Goal: Communication & Community: Connect with others

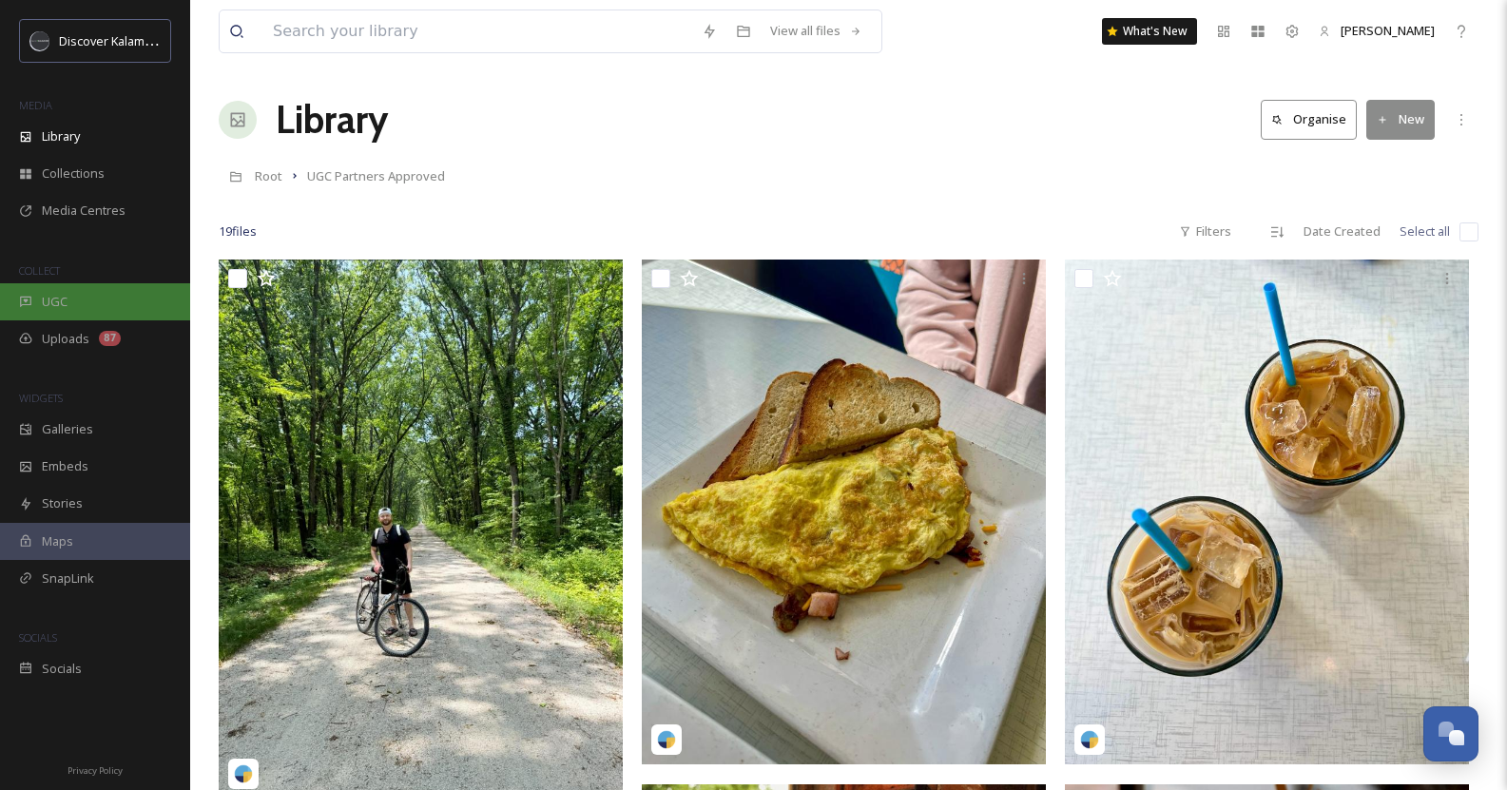
click at [69, 290] on div "UGC" at bounding box center [95, 301] width 190 height 37
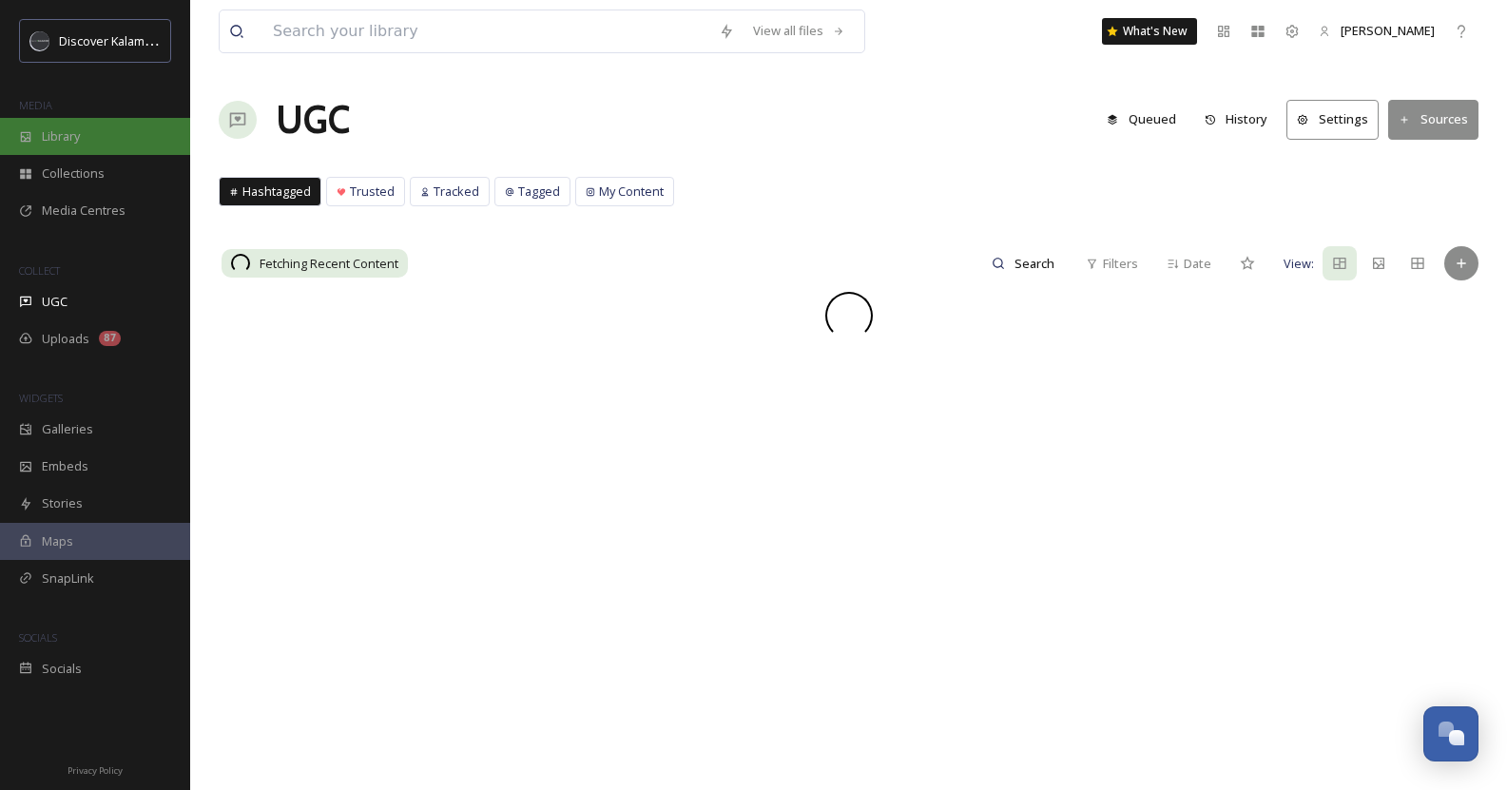
click at [77, 131] on span "Library" at bounding box center [61, 136] width 38 height 18
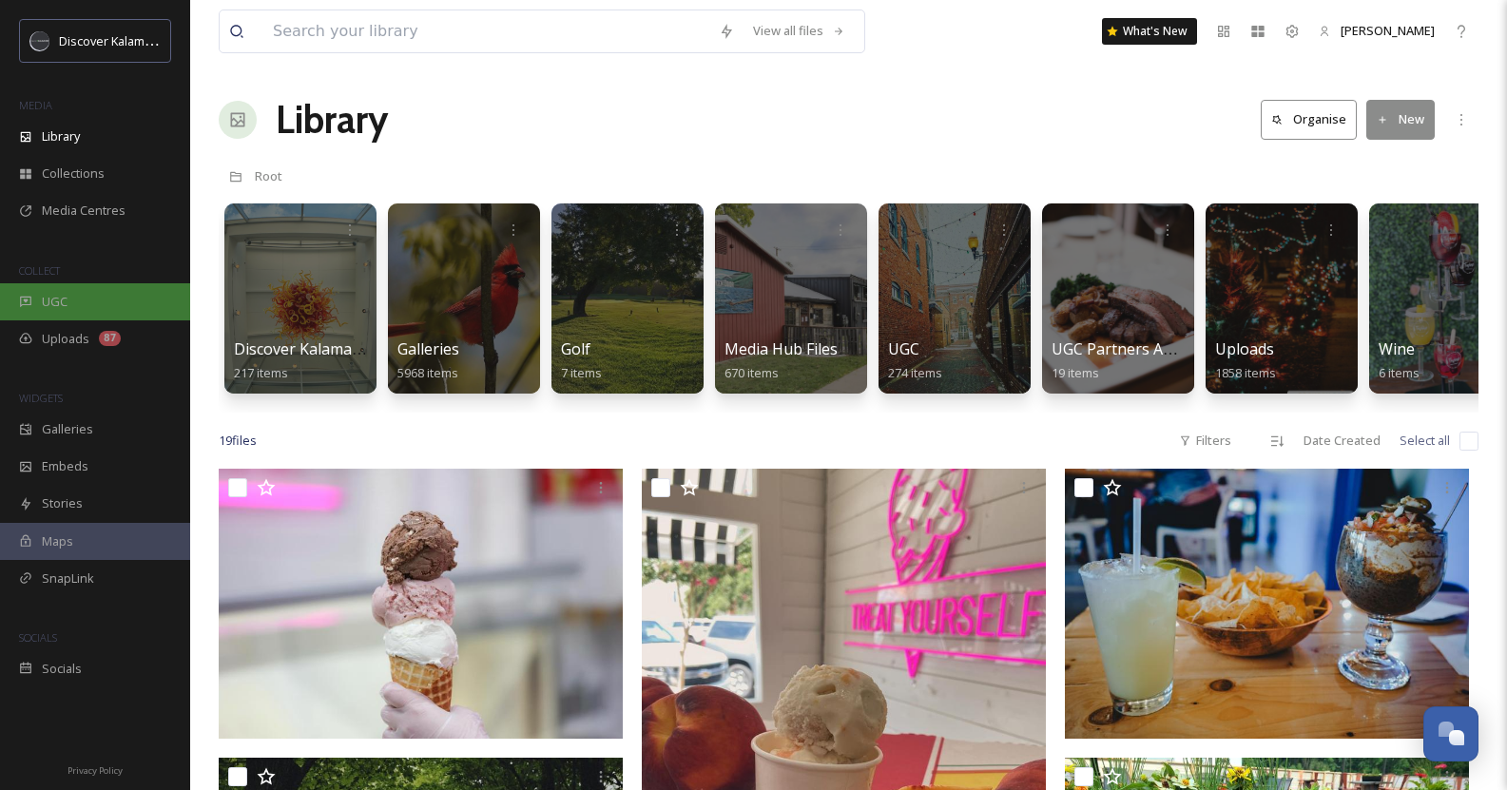
click at [76, 297] on div "UGC" at bounding box center [95, 301] width 190 height 37
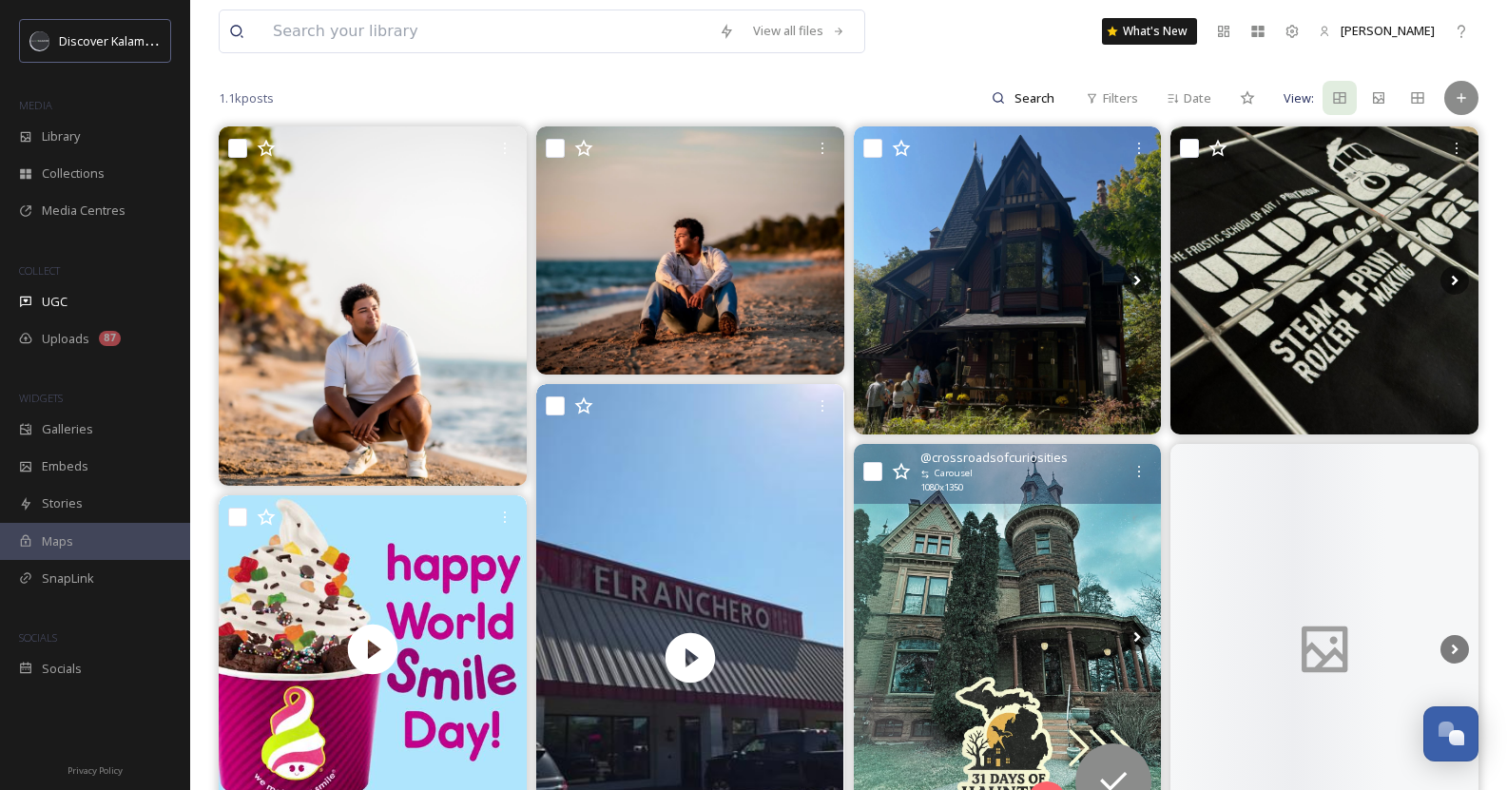
scroll to position [177, 0]
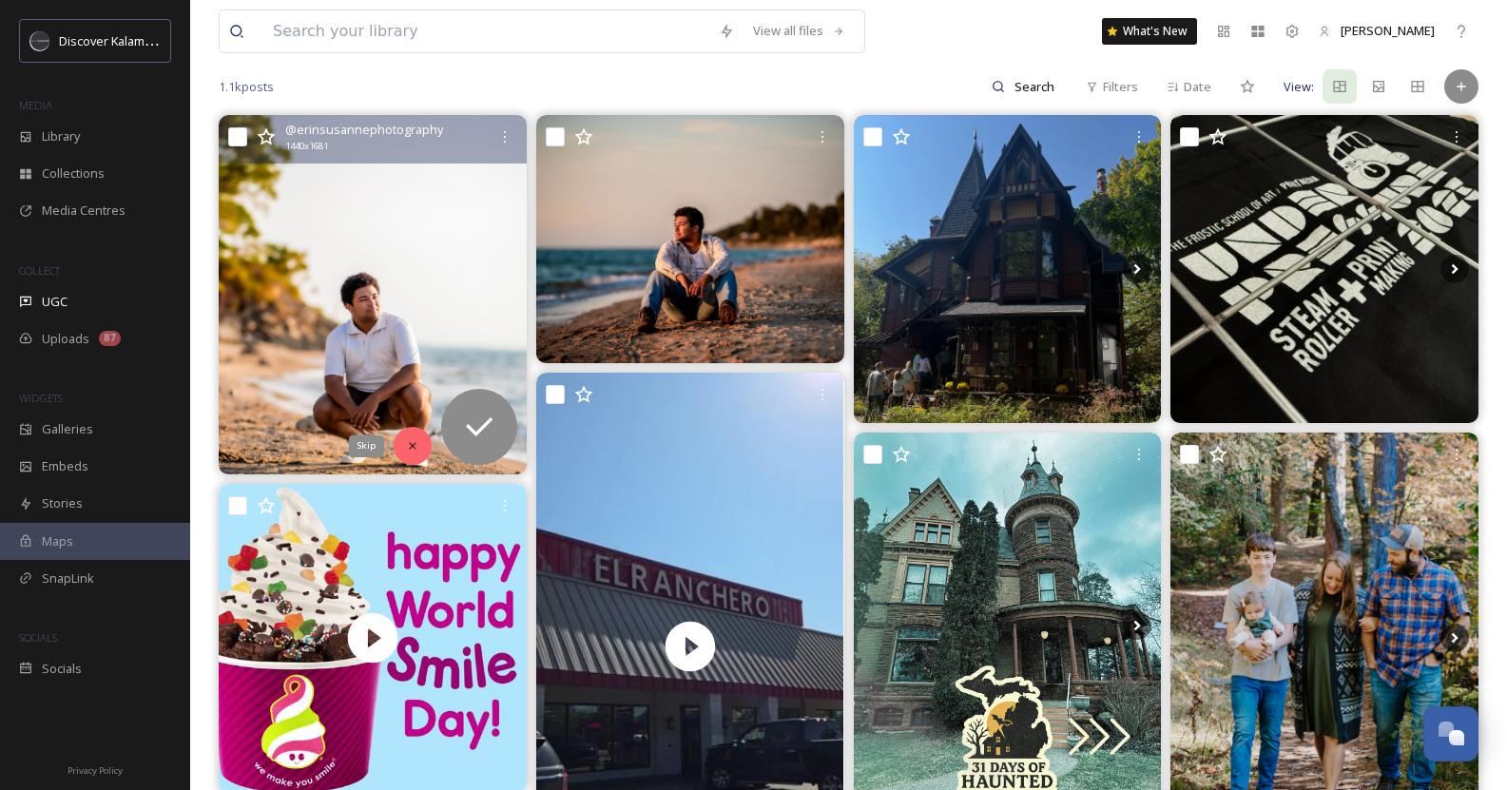
click at [418, 444] on icon at bounding box center [412, 445] width 13 height 13
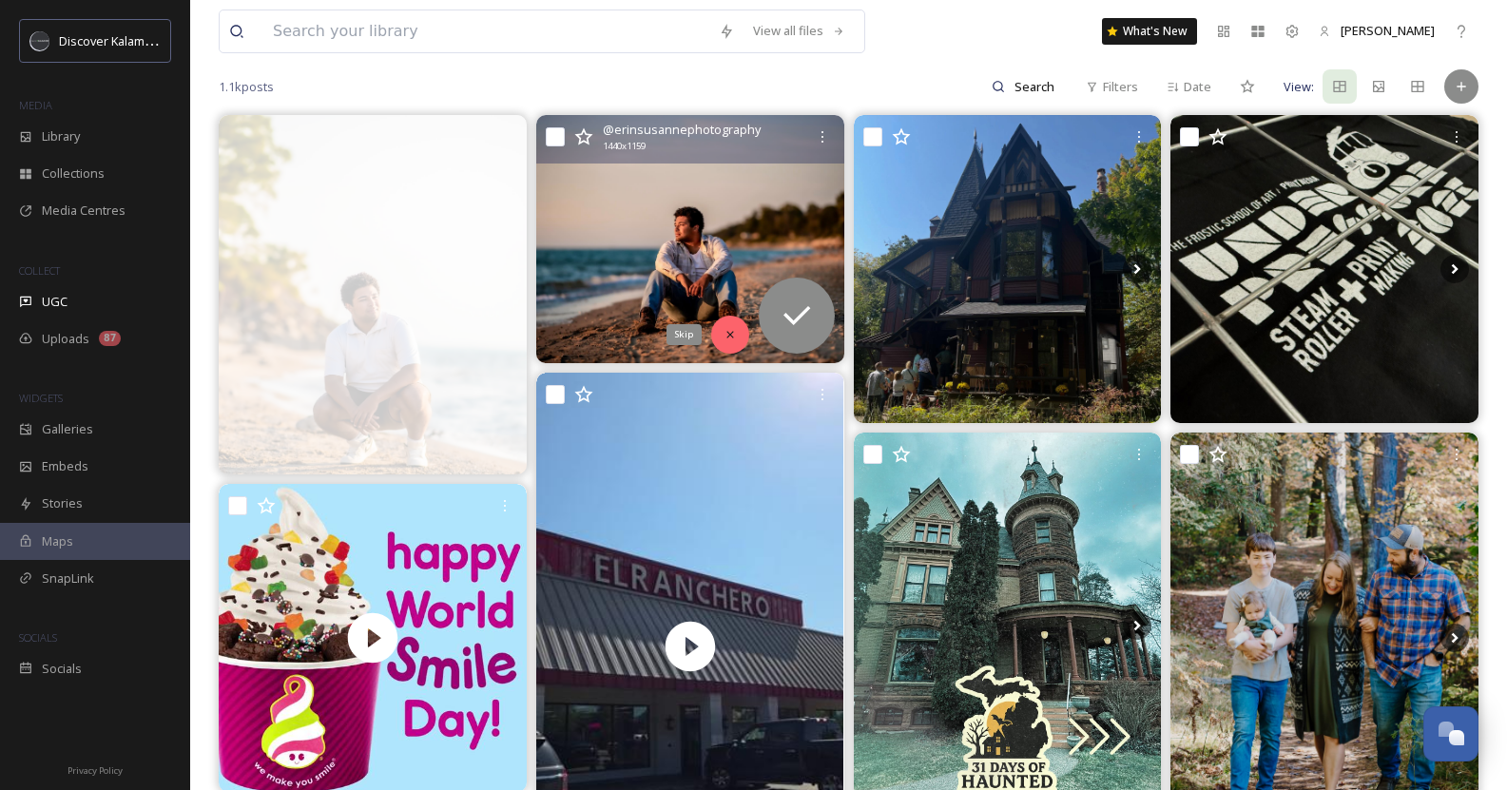
click at [731, 326] on div "Skip" at bounding box center [730, 335] width 38 height 38
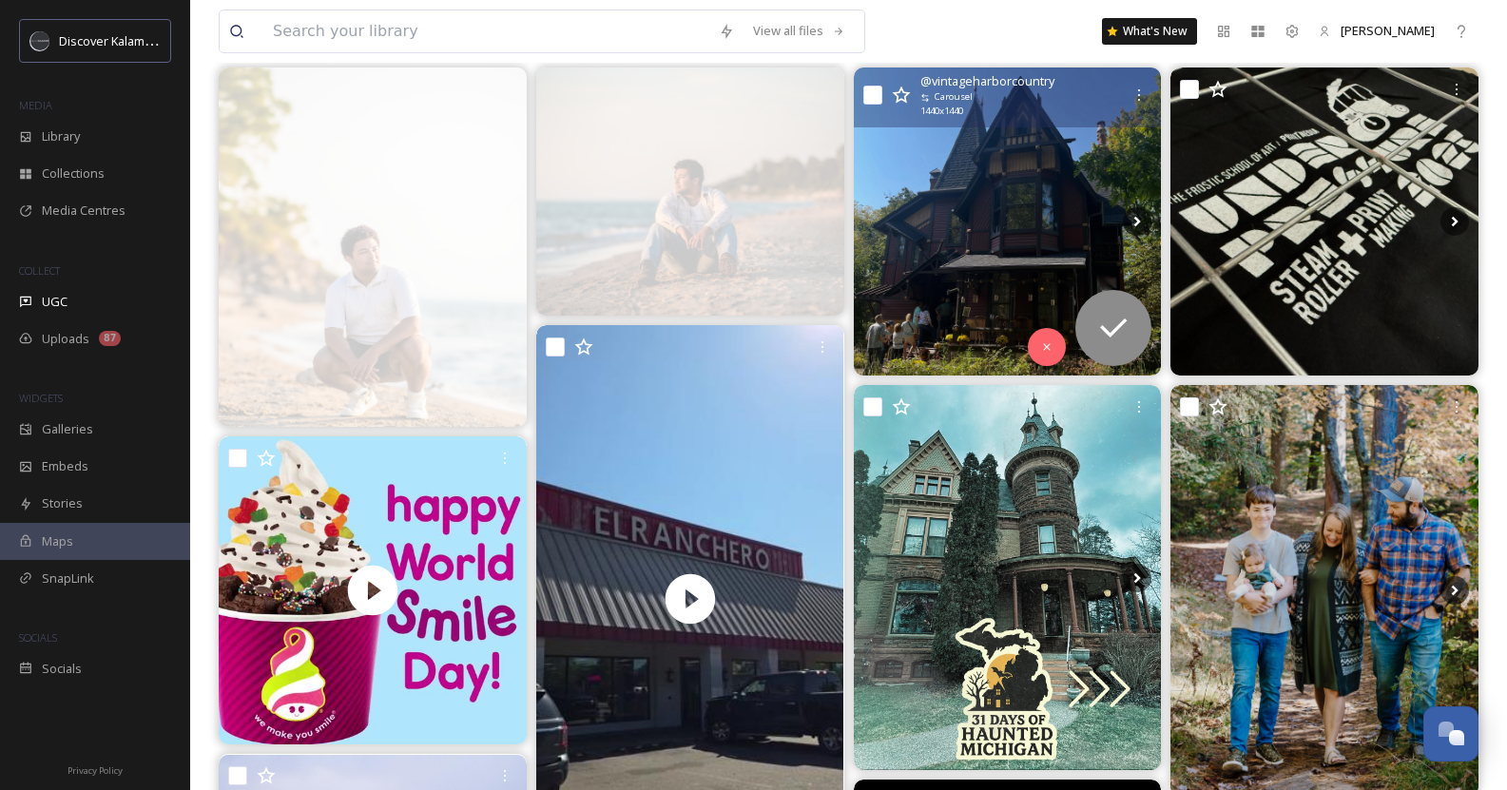
scroll to position [228, 0]
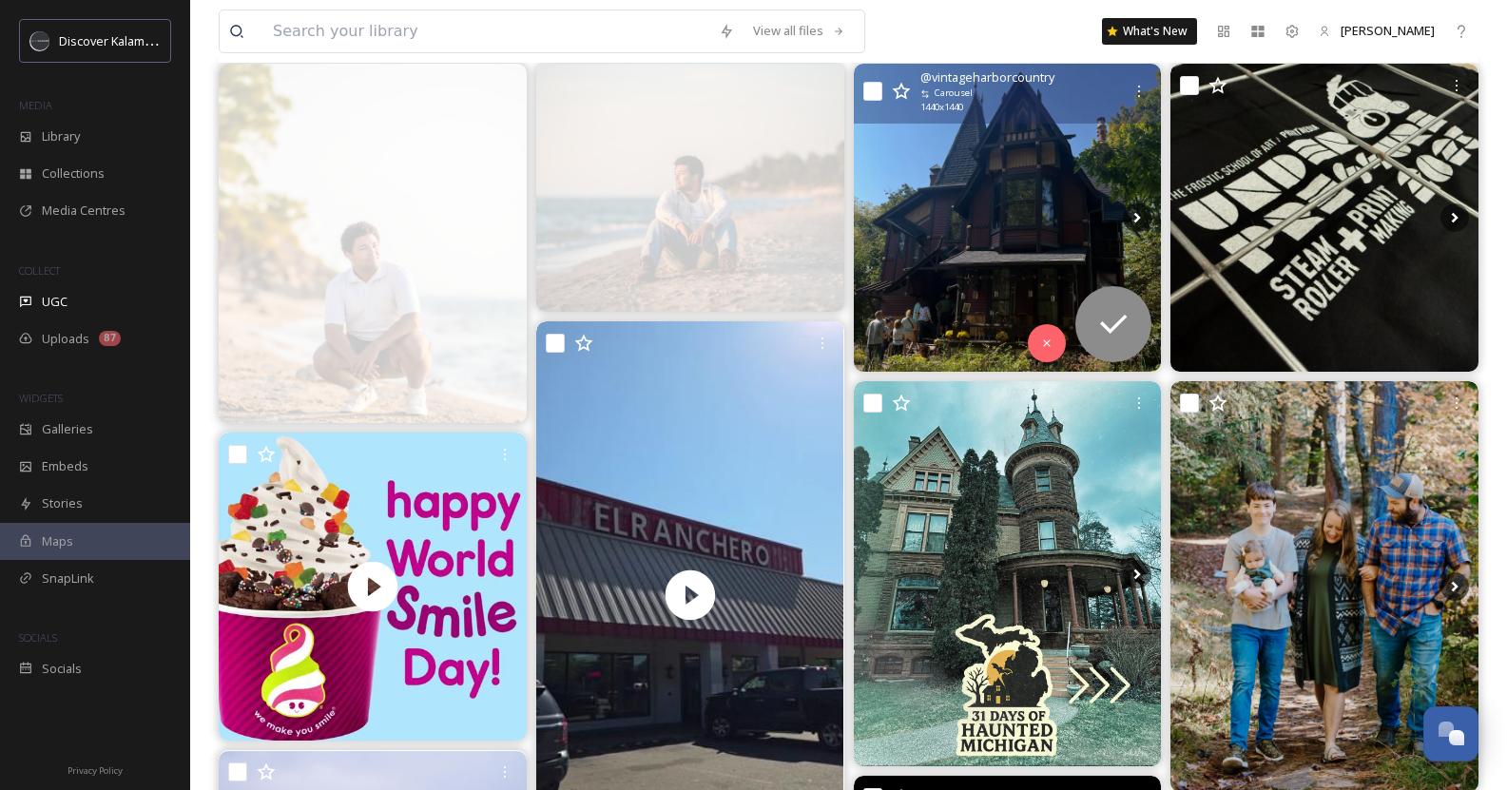
click at [973, 253] on img at bounding box center [1008, 218] width 308 height 308
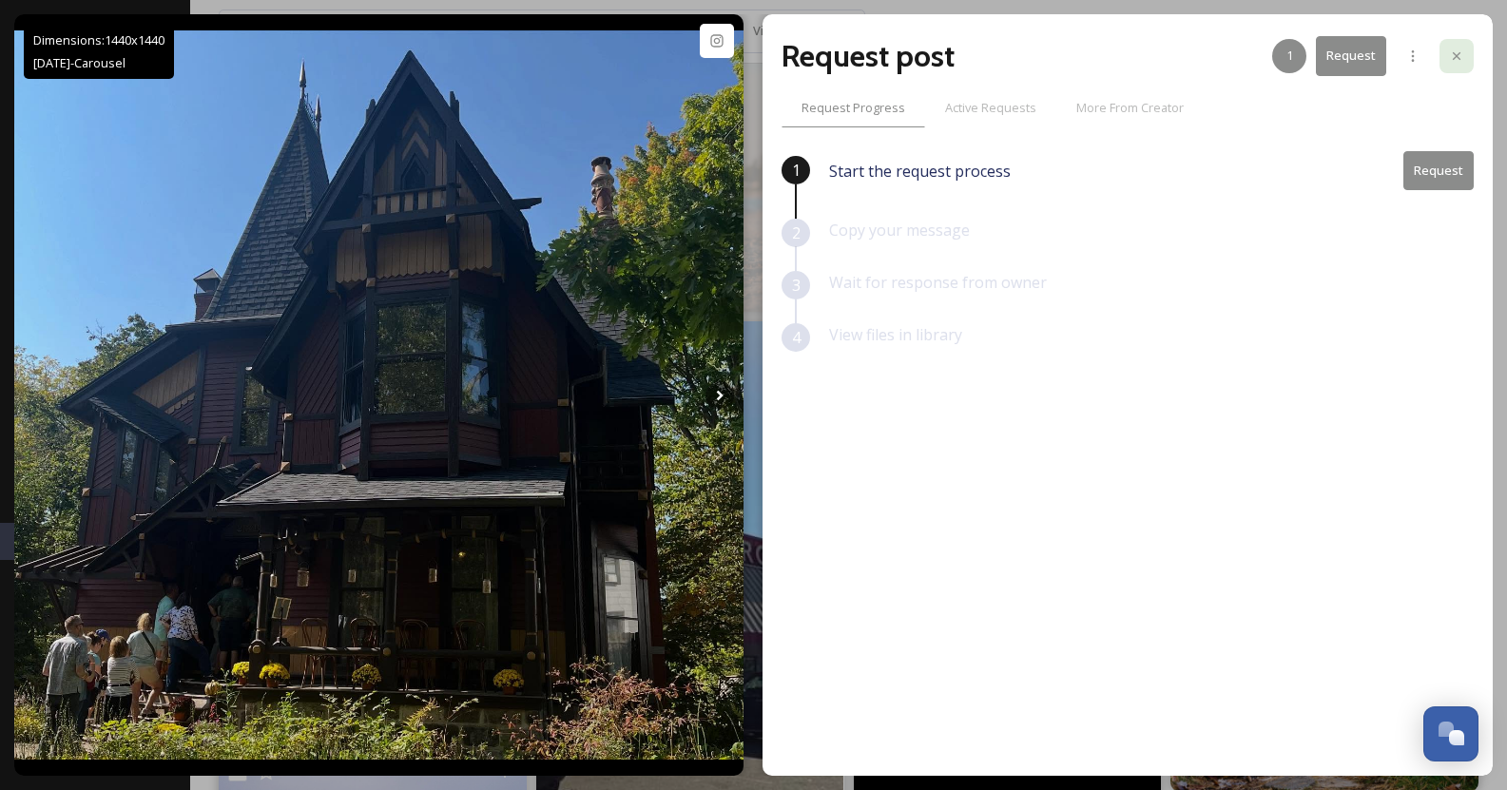
click at [1451, 53] on icon at bounding box center [1456, 55] width 15 height 15
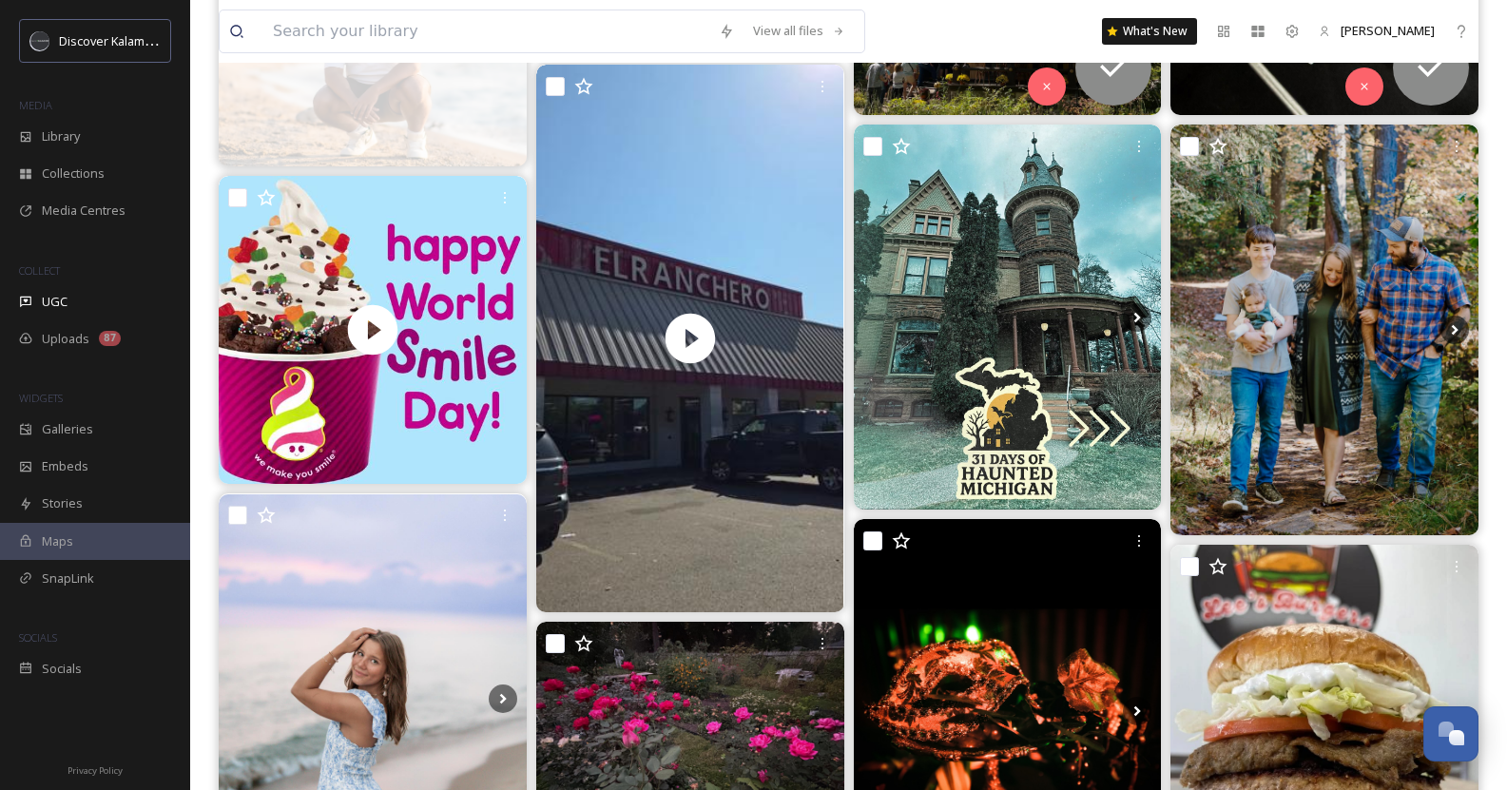
scroll to position [486, 0]
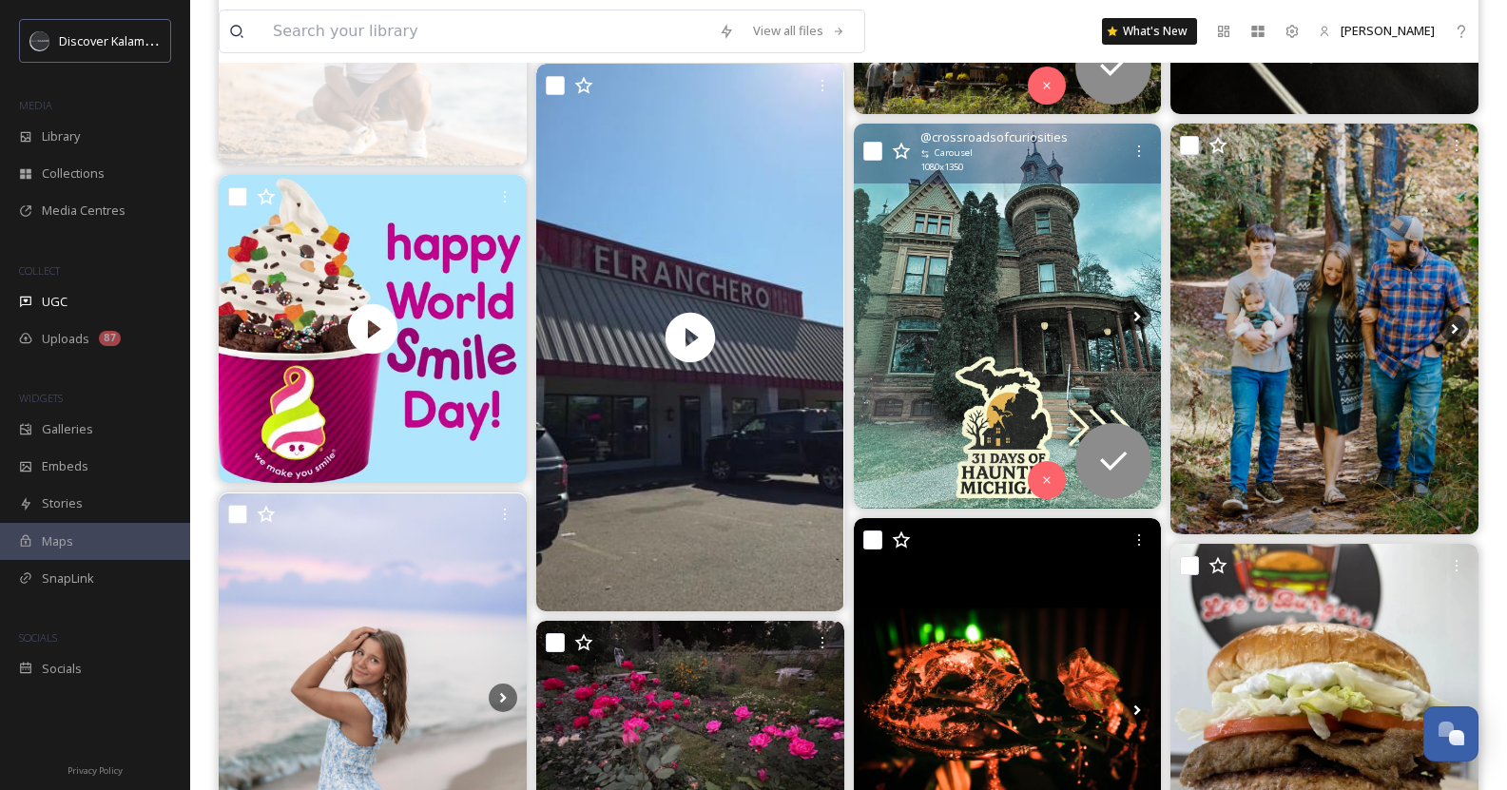
click at [988, 216] on img at bounding box center [1008, 316] width 308 height 385
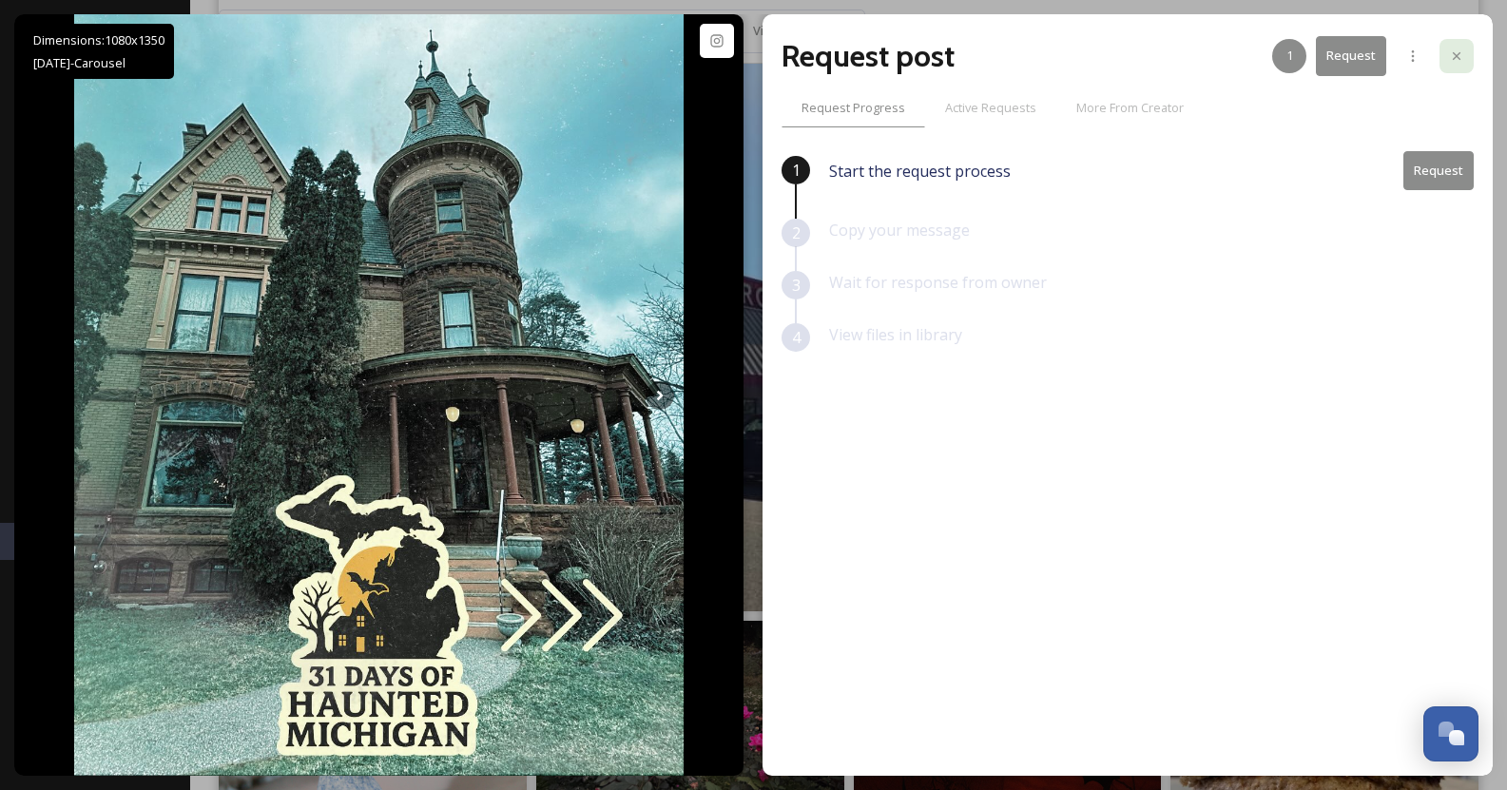
click at [1460, 50] on icon at bounding box center [1456, 55] width 15 height 15
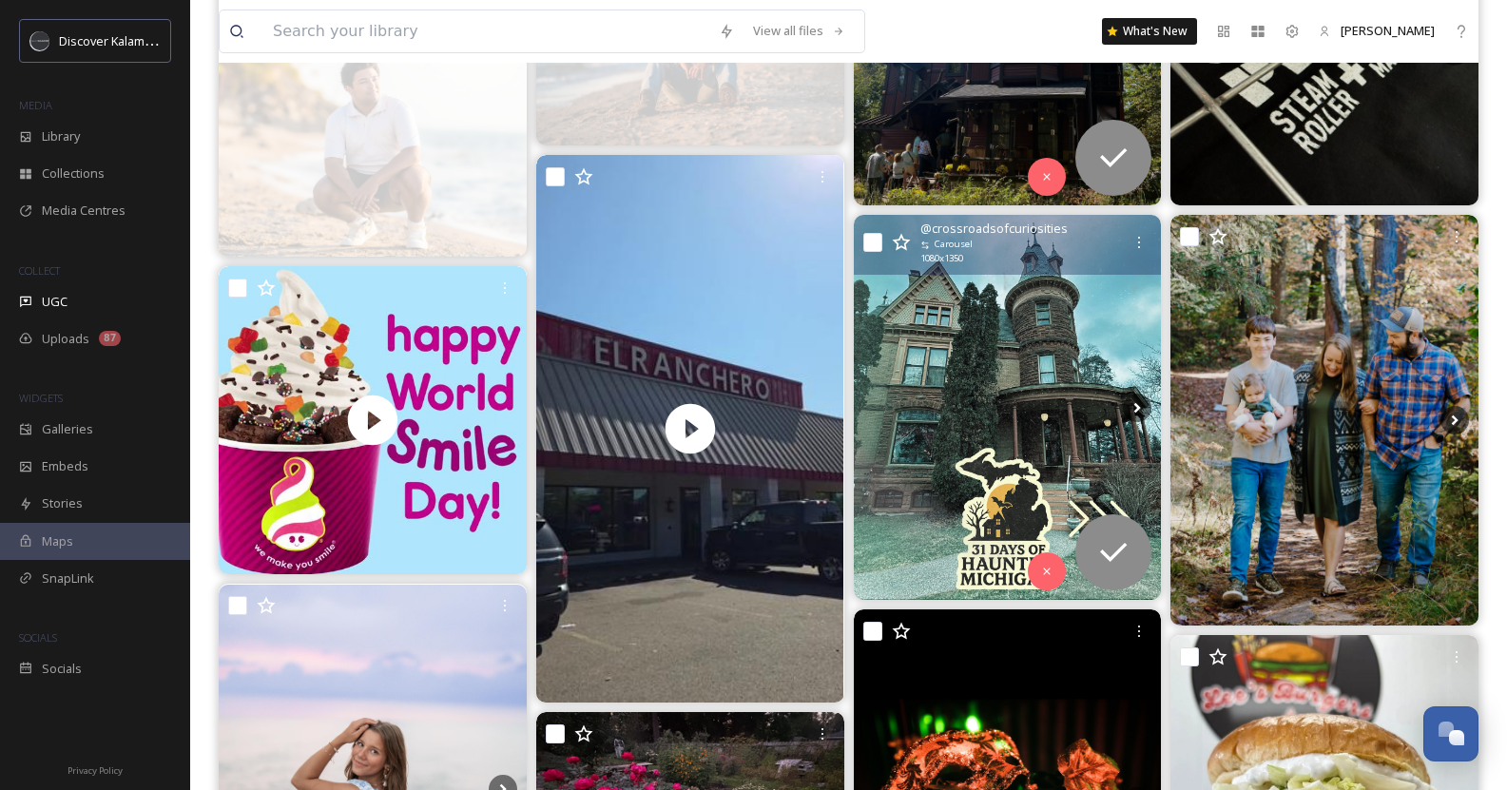
scroll to position [392, 0]
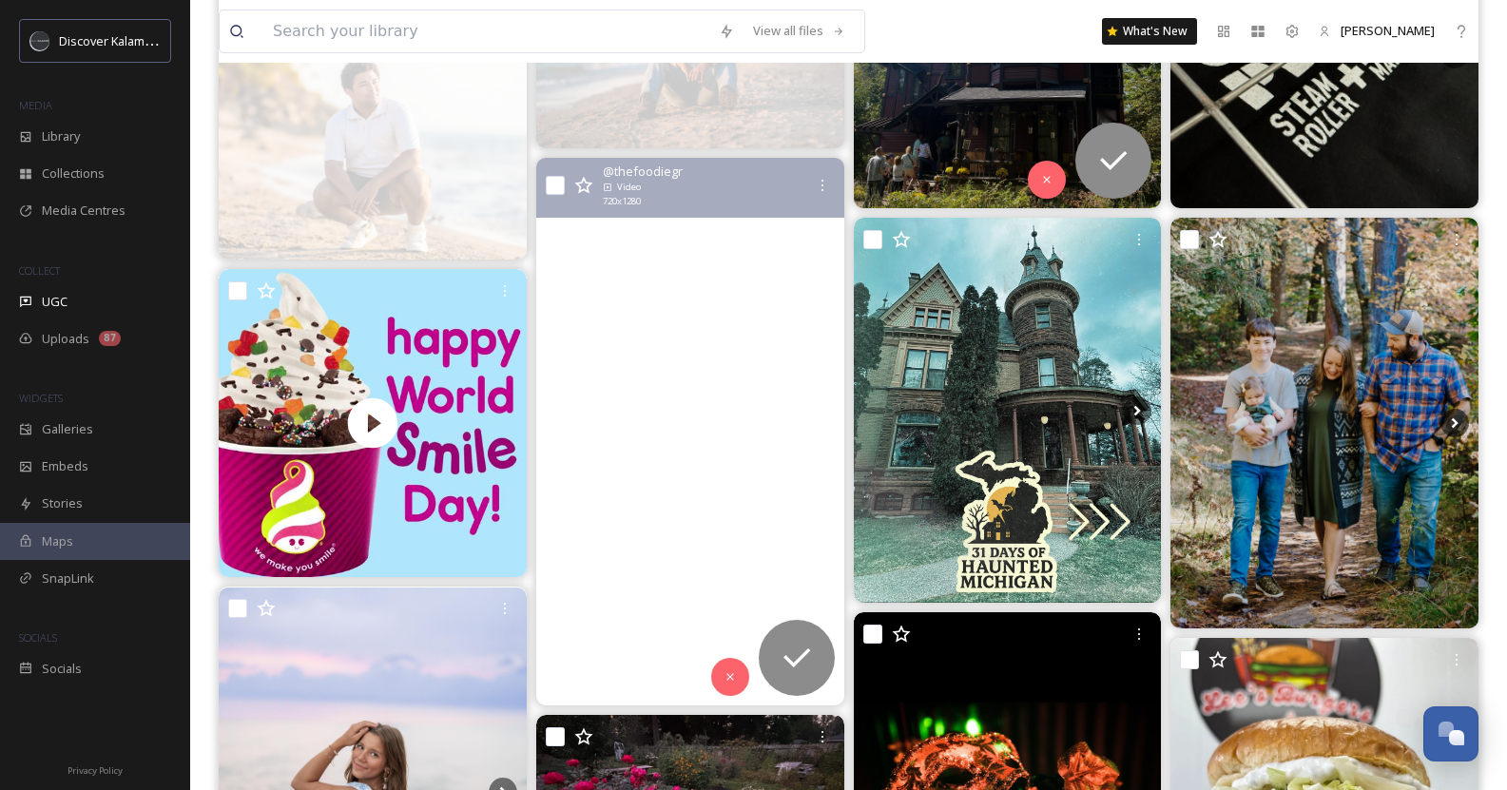
click at [698, 298] on video "Pick up your taco tour passport and visit\aEL RANCHERO\a4315 Portage Street, Ka…" at bounding box center [690, 432] width 308 height 548
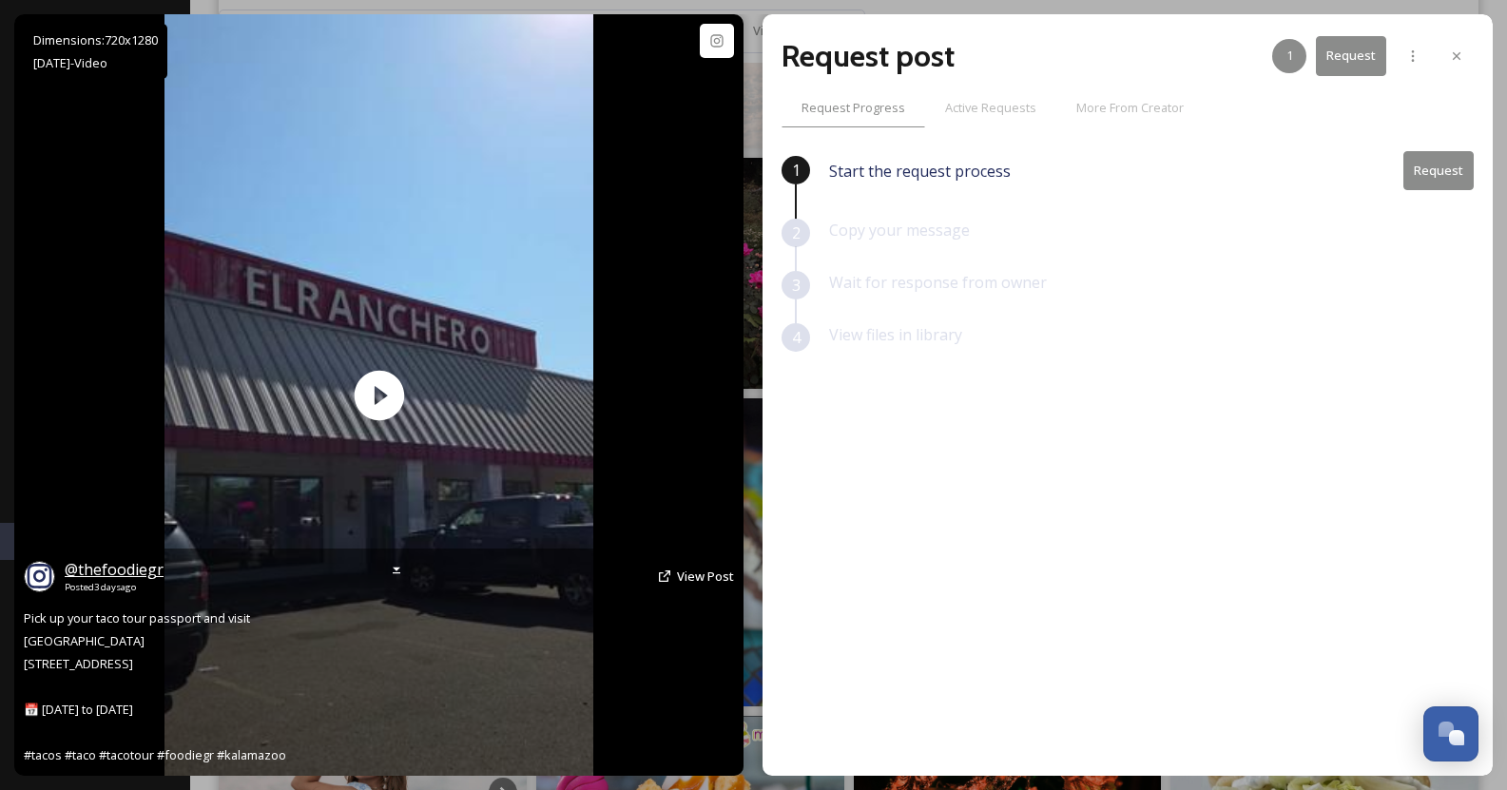
click at [146, 567] on span "@ thefoodiegr" at bounding box center [114, 569] width 99 height 21
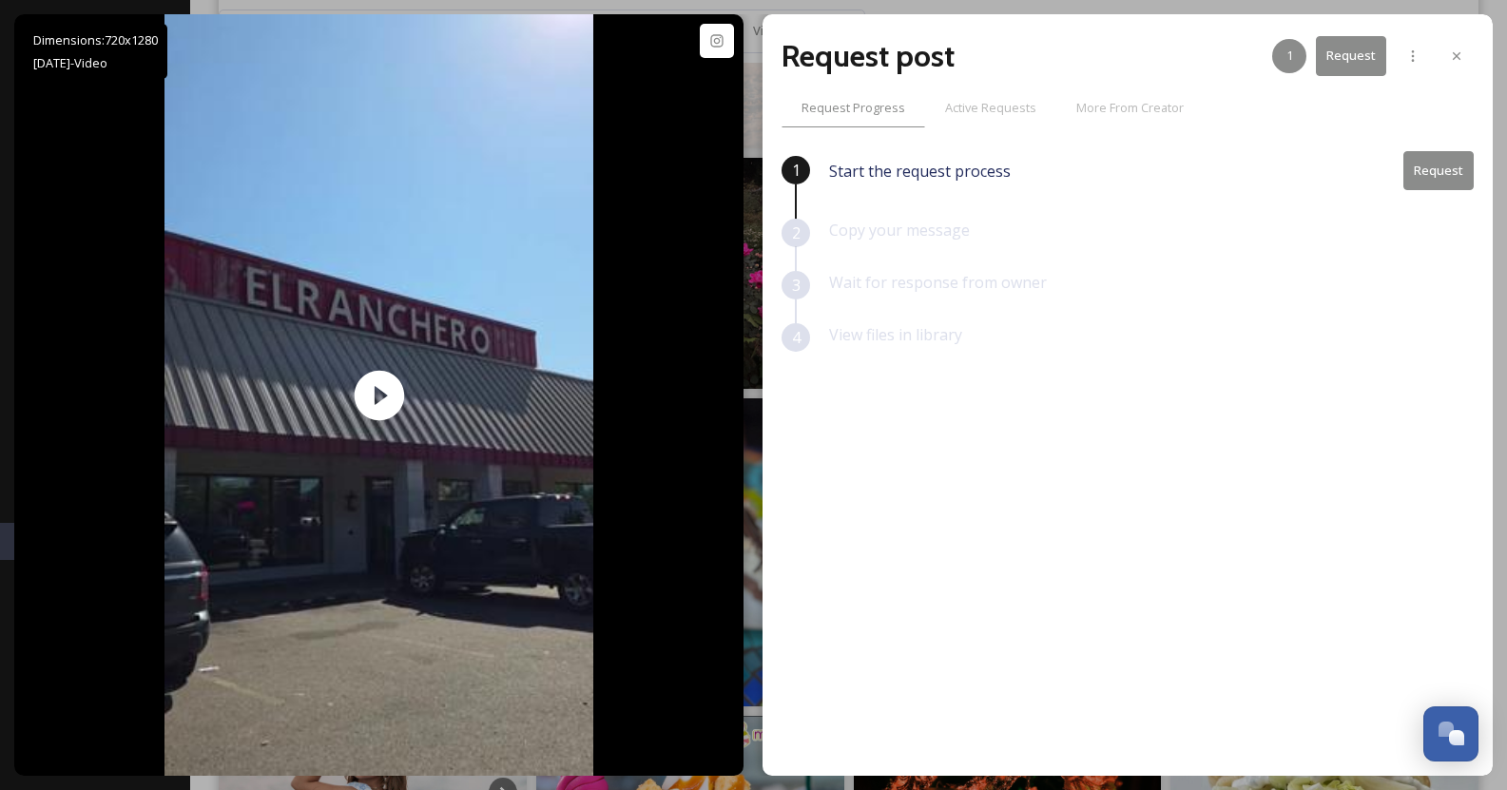
click at [1429, 169] on button "Request" at bounding box center [1438, 170] width 70 height 39
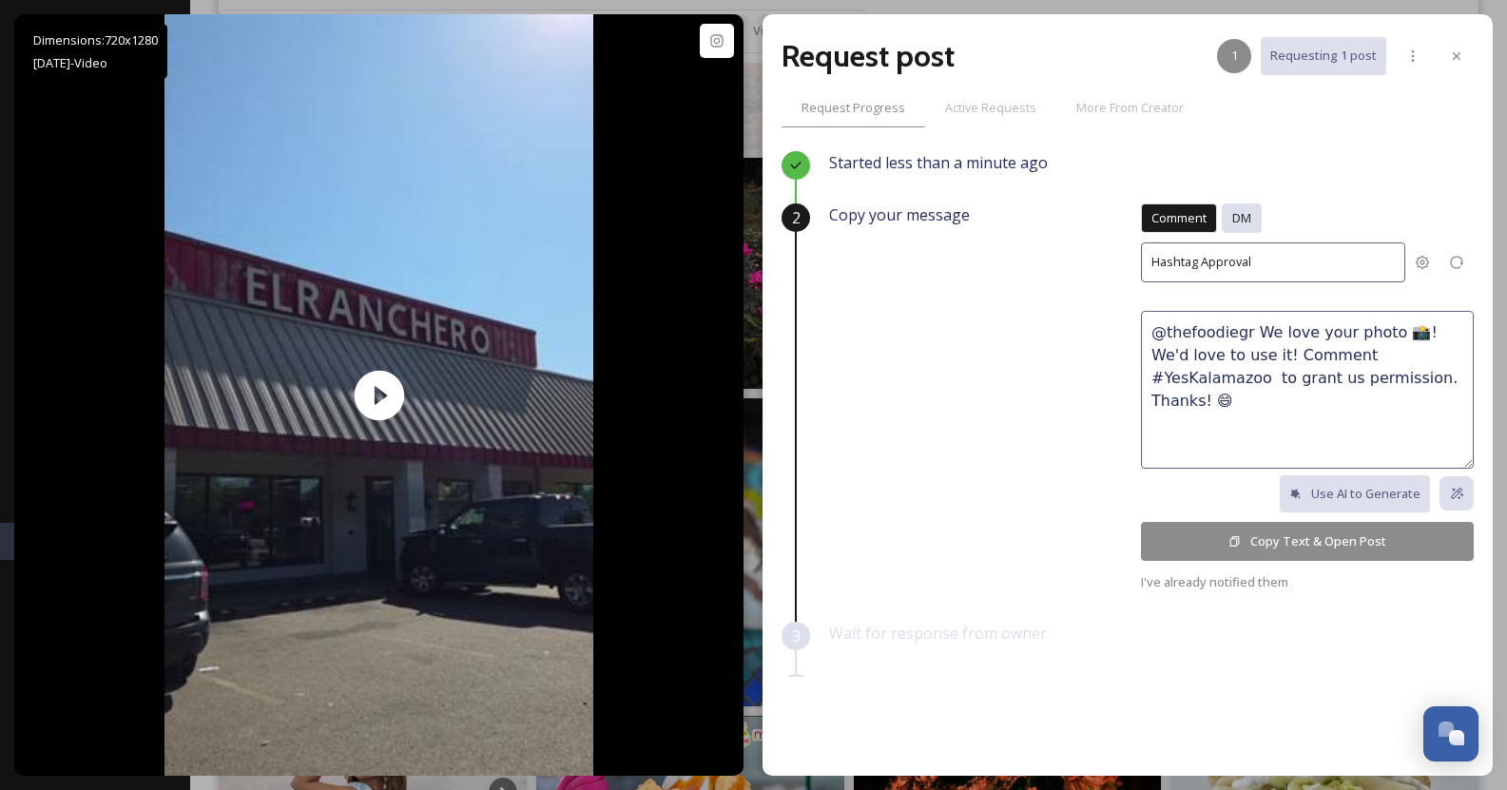
click at [1232, 219] on span "DM" at bounding box center [1241, 218] width 19 height 18
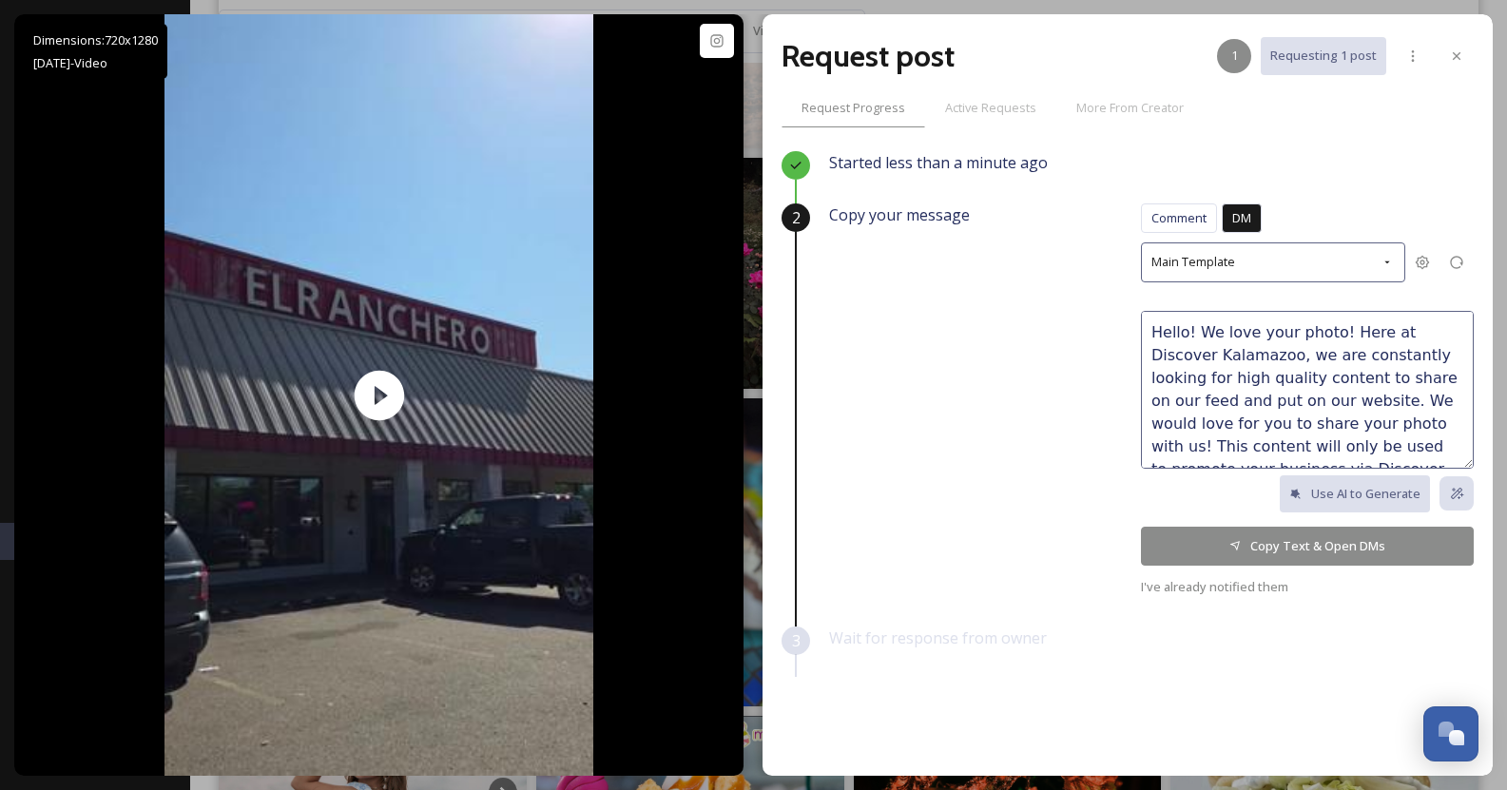
click at [1310, 337] on textarea "Hello! We love your photo! Here at Discover Kalamazoo, we are constantly lookin…" at bounding box center [1307, 390] width 333 height 158
click at [1196, 352] on textarea "Hello! We love your reel of El Ranchero! Here at Discover Kalamazoo, we are con…" at bounding box center [1307, 390] width 333 height 158
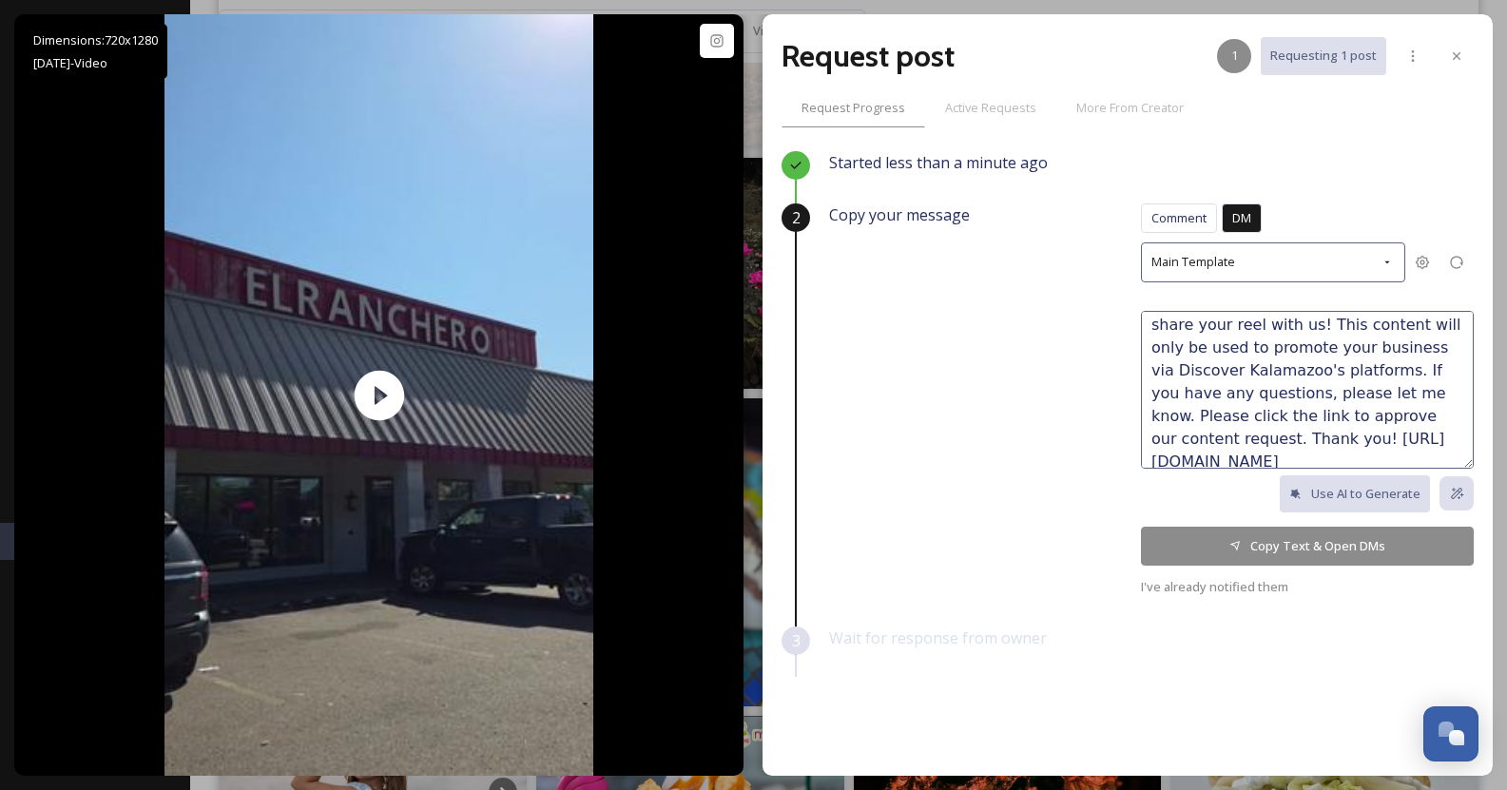
scroll to position [123, 0]
drag, startPoint x: 1254, startPoint y: 342, endPoint x: 1343, endPoint y: 346, distance: 89.4
click at [1343, 346] on textarea "Hello! We love your reel of El Ranchero! Here at Discover Kalamazoo, we are con…" at bounding box center [1307, 390] width 333 height 158
click at [1345, 390] on textarea "Hello! We love your reel of El Ranchero! Here at Discover Kalamazoo, we are con…" at bounding box center [1307, 390] width 333 height 158
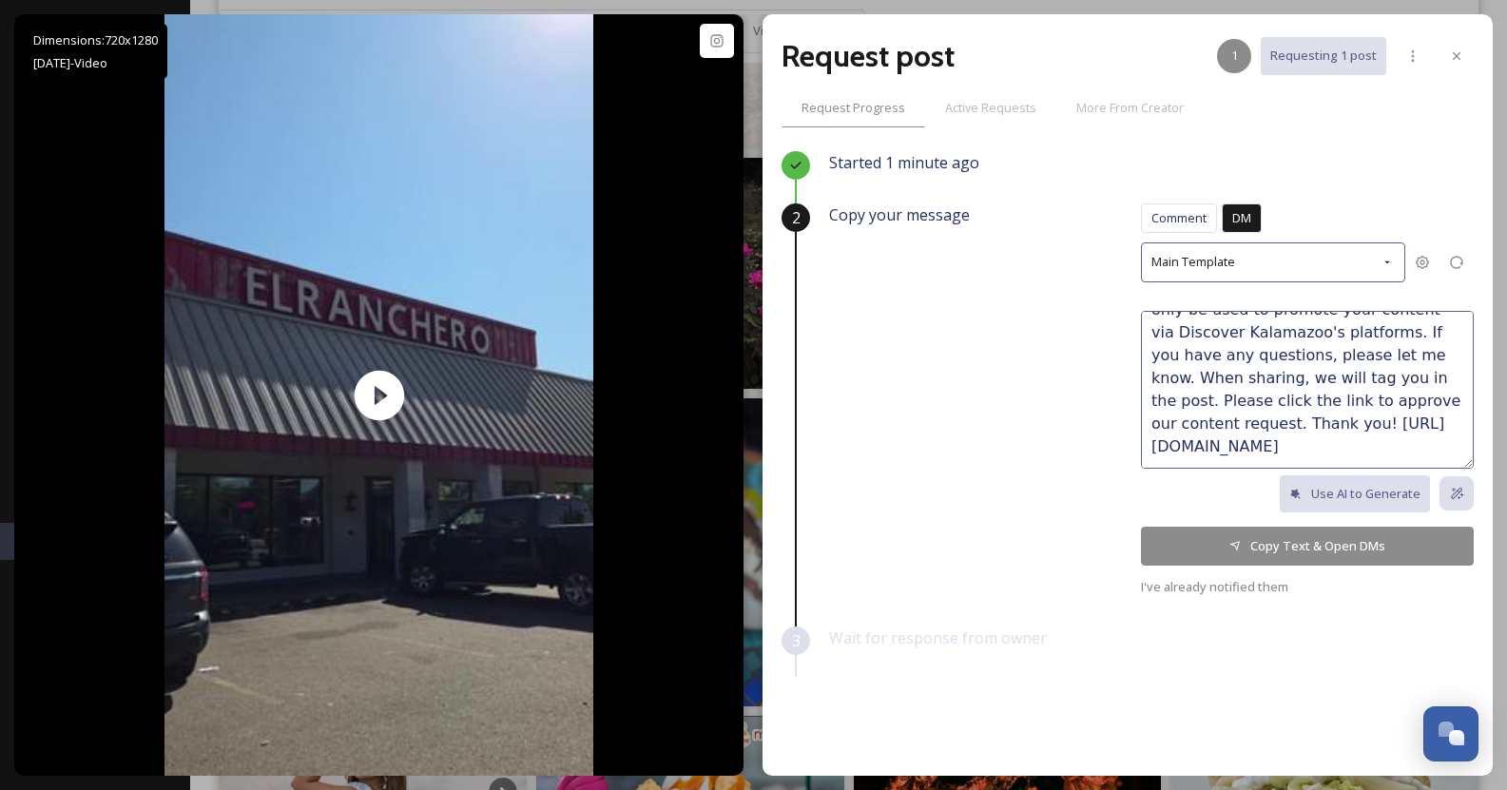
type textarea "Hello! We love your reel of El Ranchero! Here at Discover Kalamazoo, we are con…"
click at [1286, 538] on button "Copy Text & Open DMs" at bounding box center [1307, 546] width 333 height 39
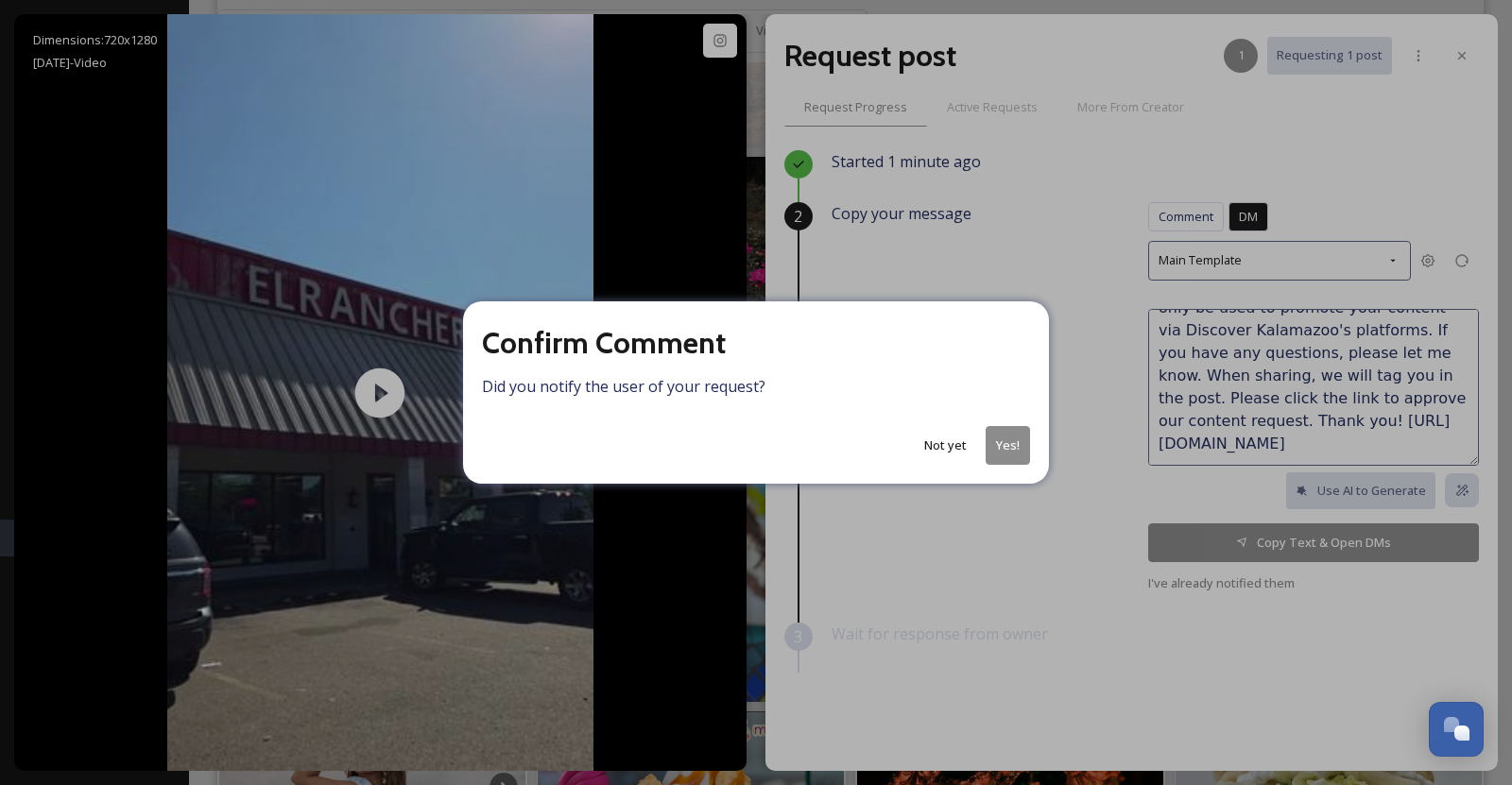
click at [1003, 433] on button "Yes!" at bounding box center [1007, 445] width 45 height 39
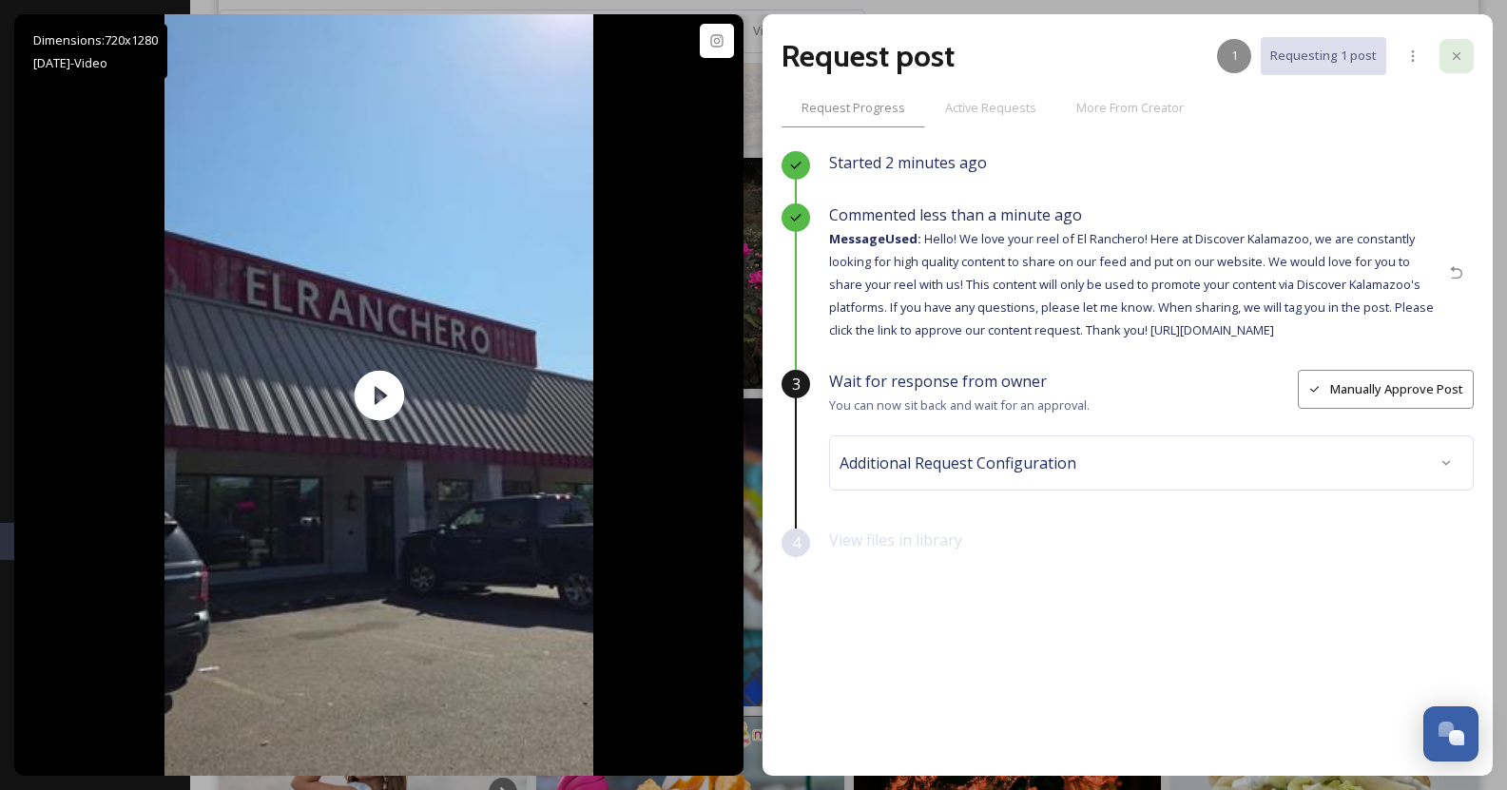
click at [1459, 52] on icon at bounding box center [1456, 56] width 8 height 8
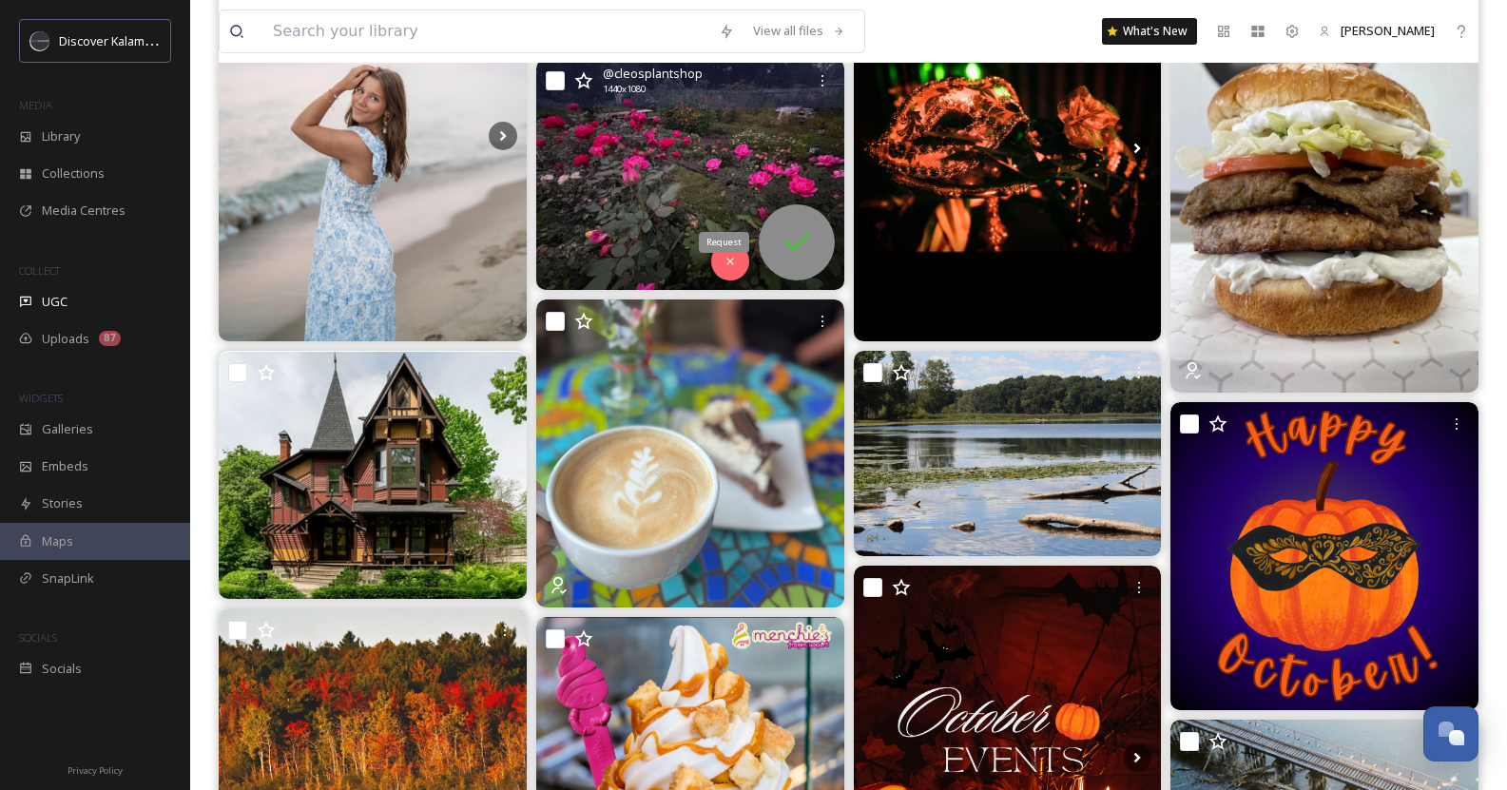
scroll to position [1048, 0]
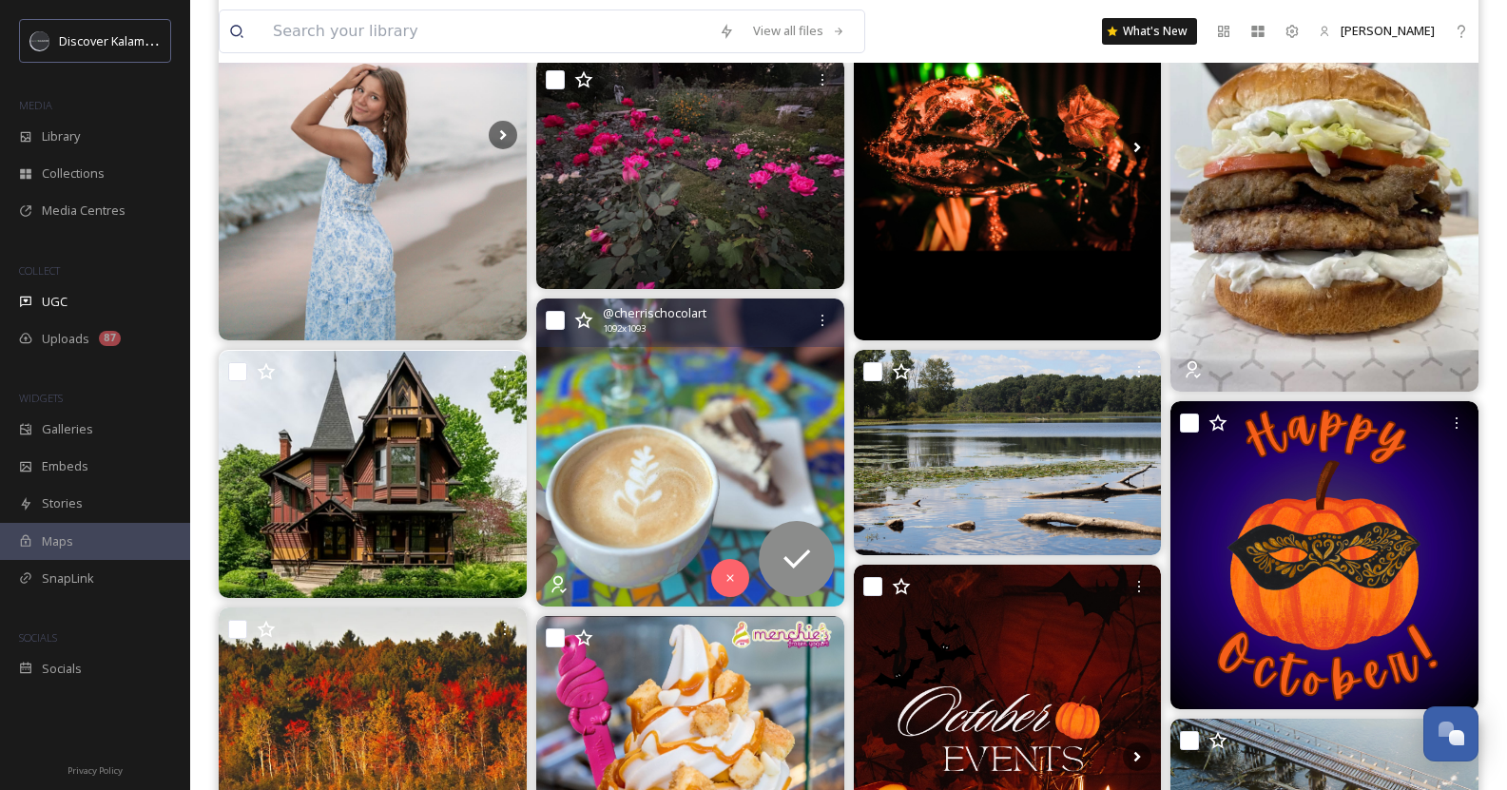
click at [721, 452] on img at bounding box center [690, 452] width 308 height 308
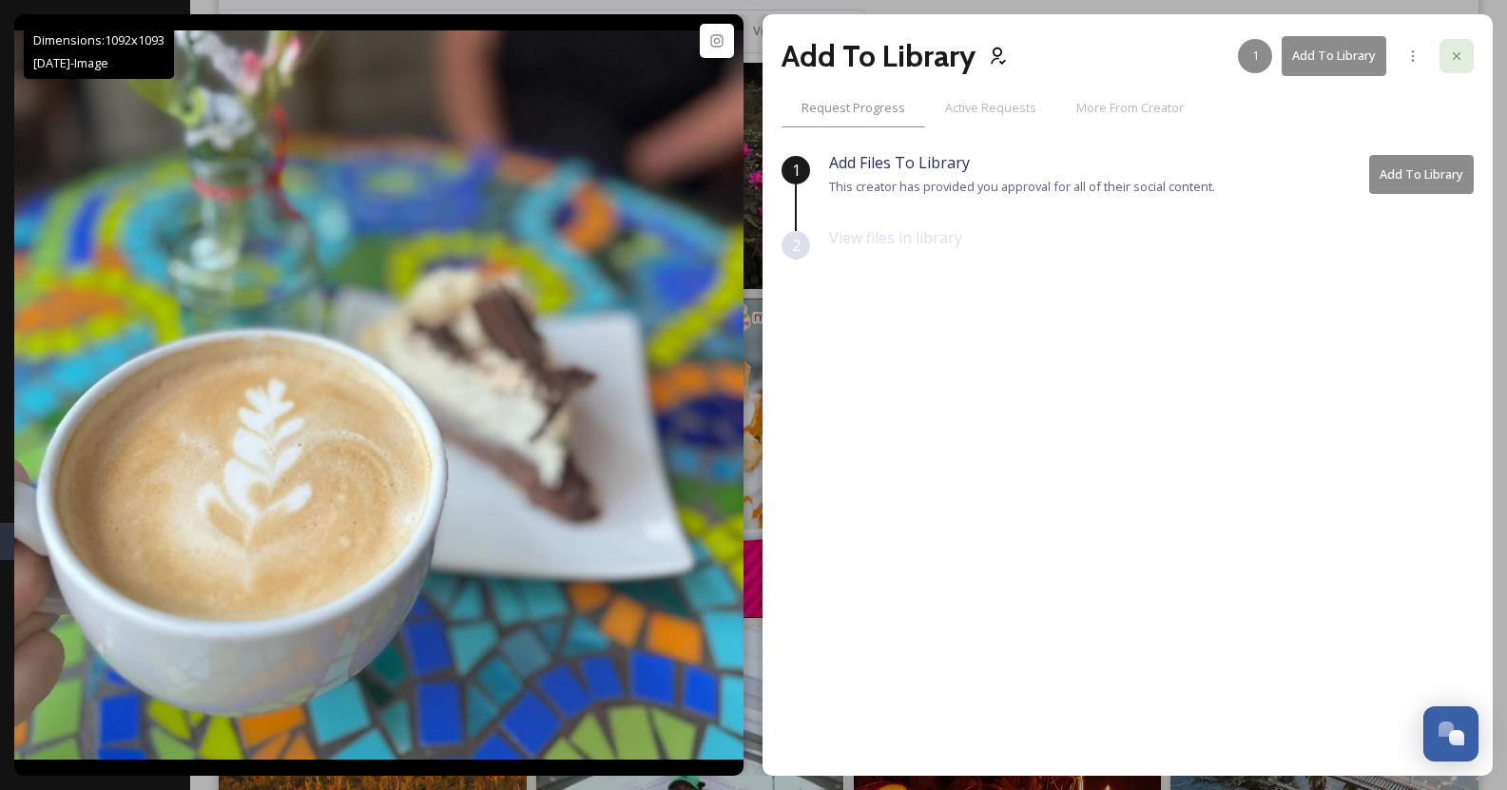
click at [1455, 60] on icon at bounding box center [1456, 55] width 15 height 15
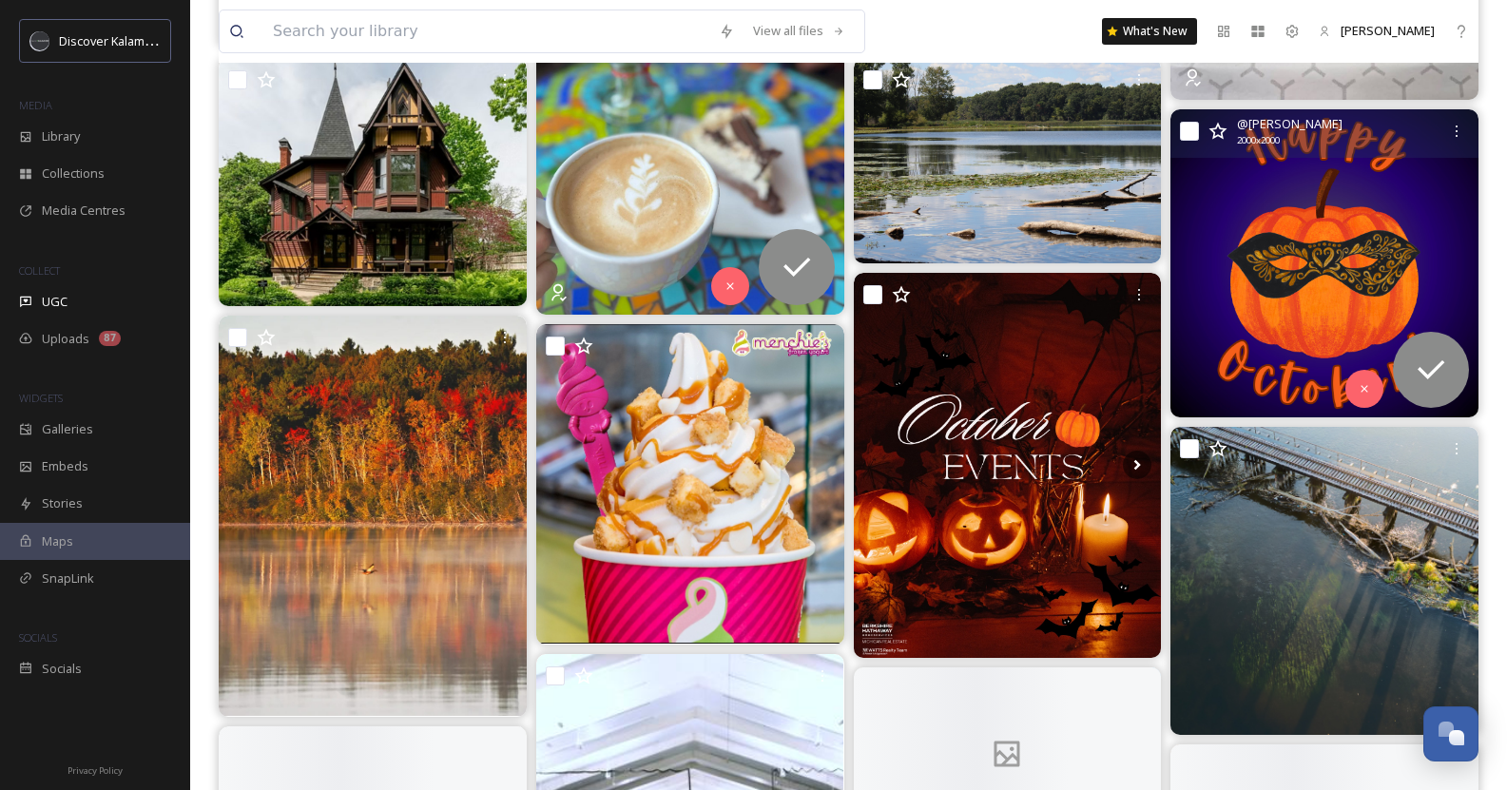
scroll to position [1342, 0]
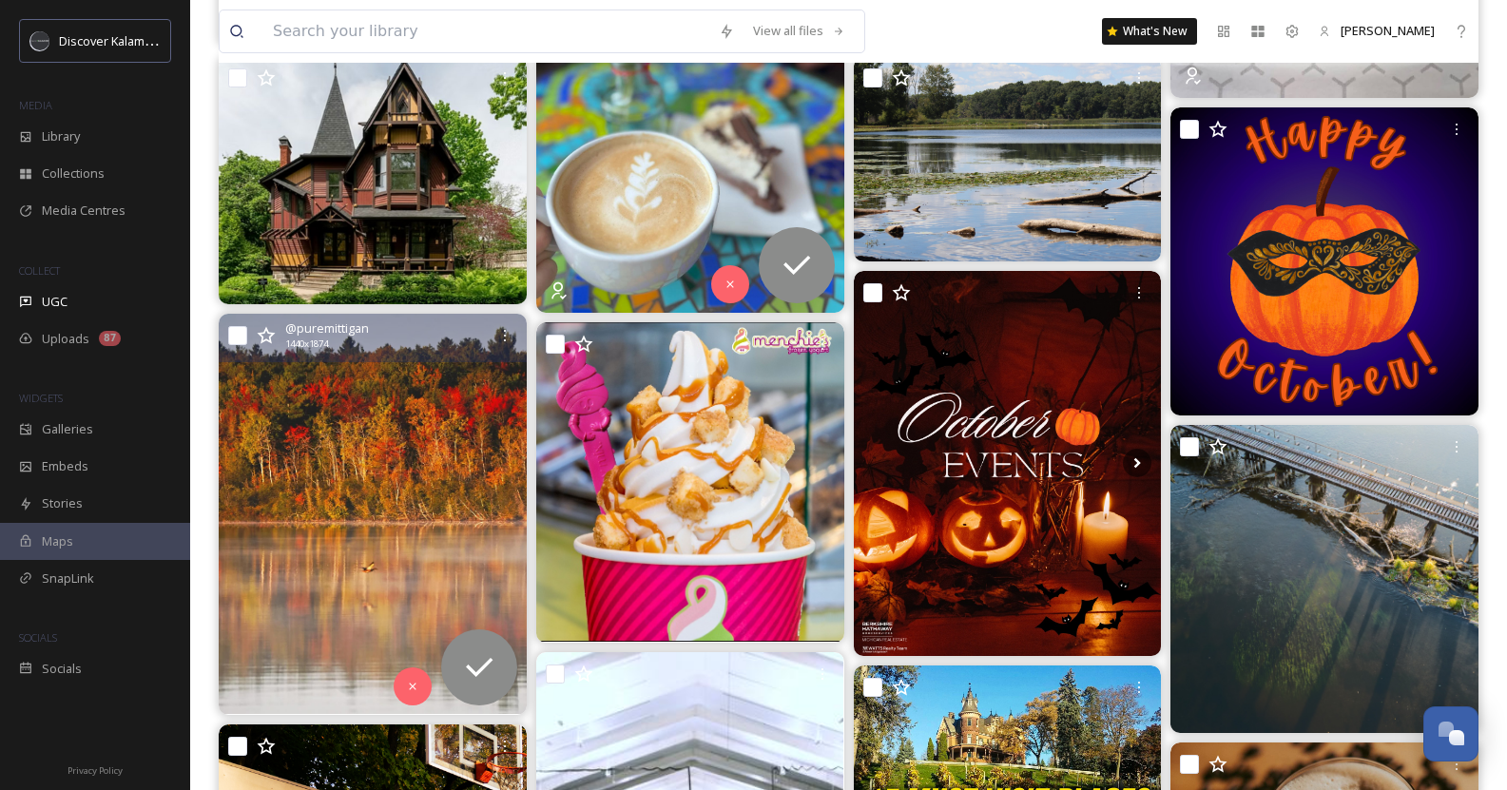
click at [450, 533] on img at bounding box center [373, 514] width 308 height 400
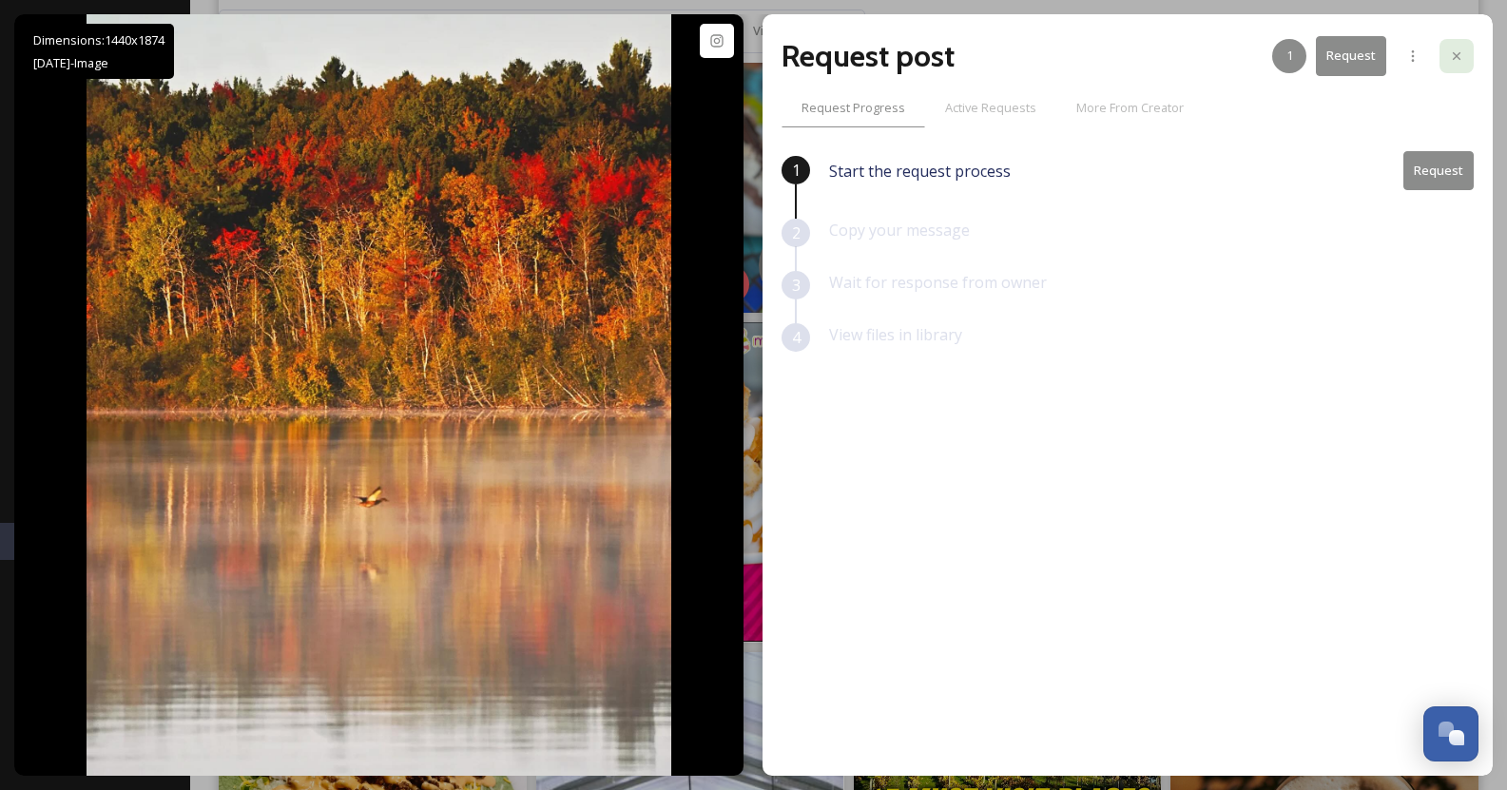
click at [1452, 59] on icon at bounding box center [1456, 55] width 15 height 15
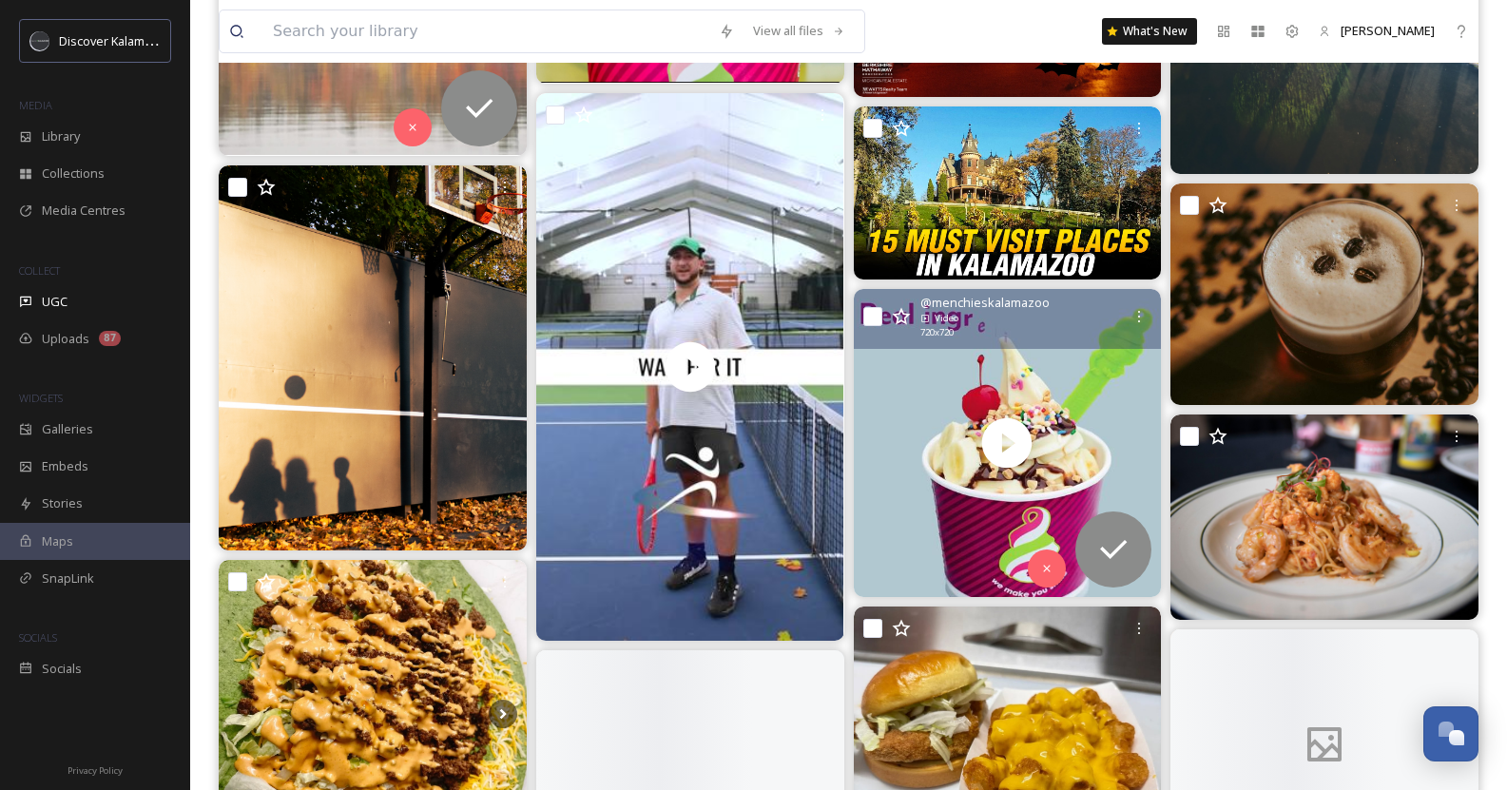
scroll to position [1911, 0]
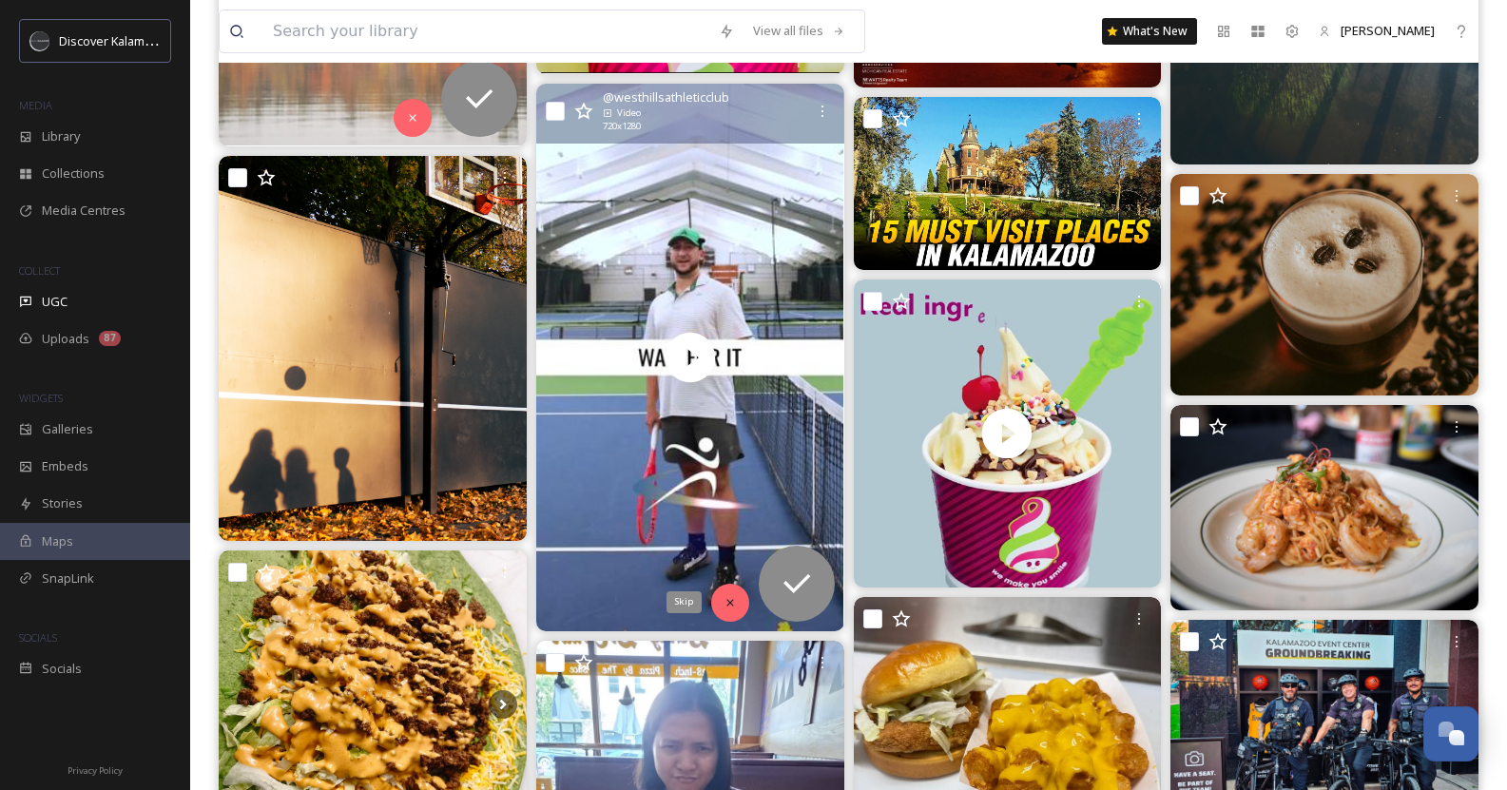
click at [734, 597] on icon at bounding box center [729, 602] width 13 height 13
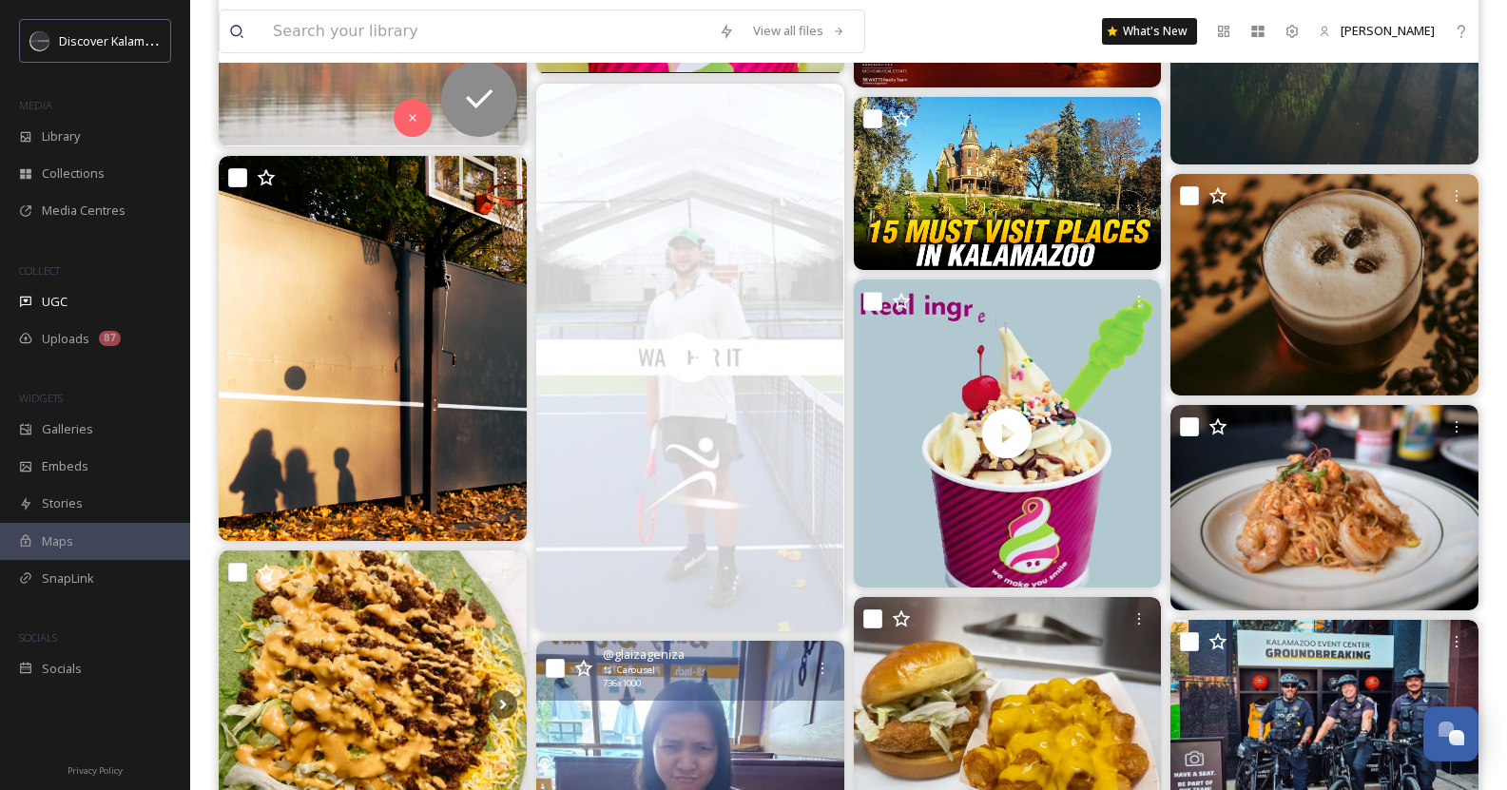
scroll to position [2124, 0]
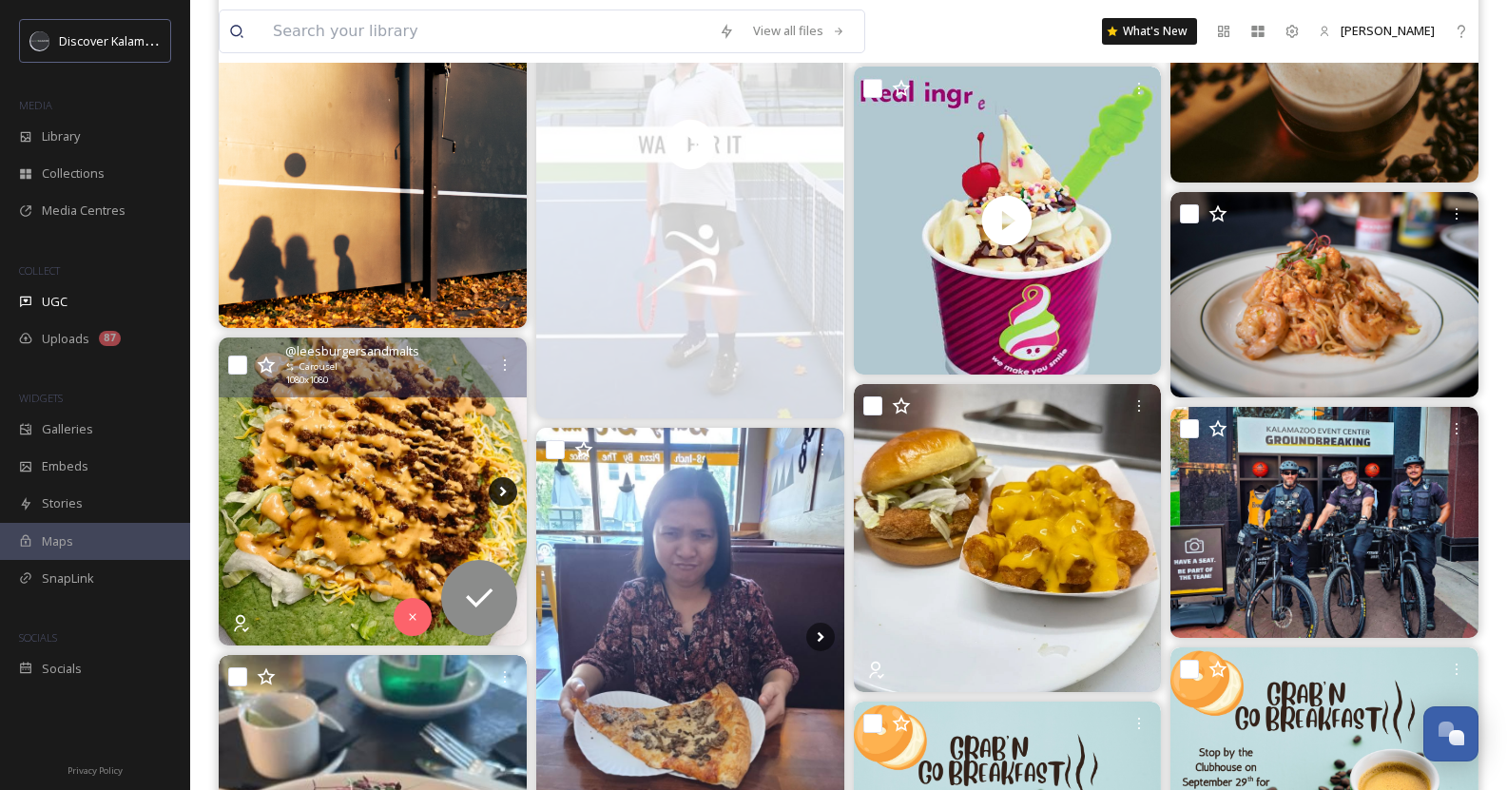
click at [499, 491] on icon at bounding box center [503, 491] width 29 height 29
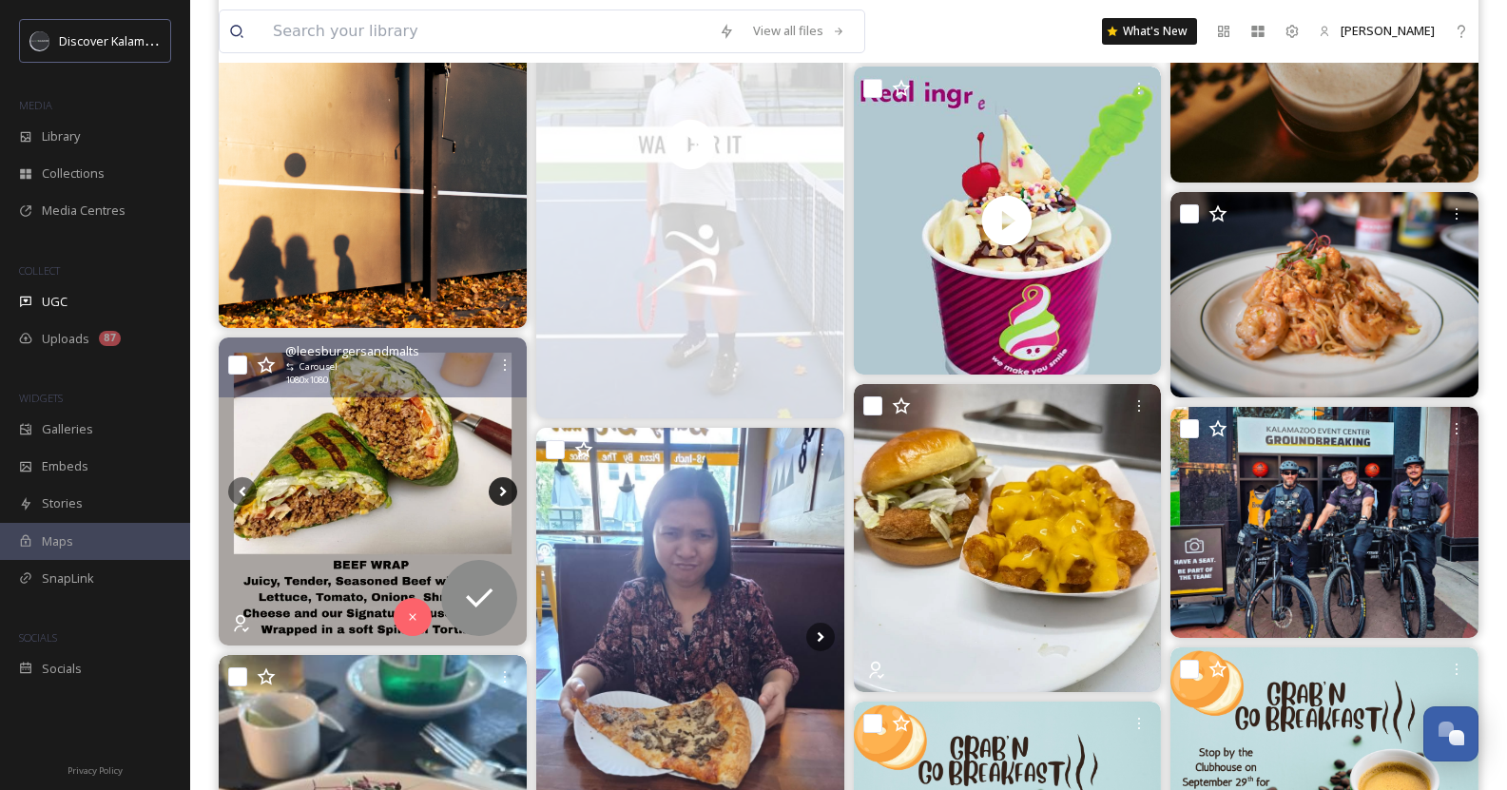
click at [499, 491] on icon at bounding box center [503, 491] width 29 height 29
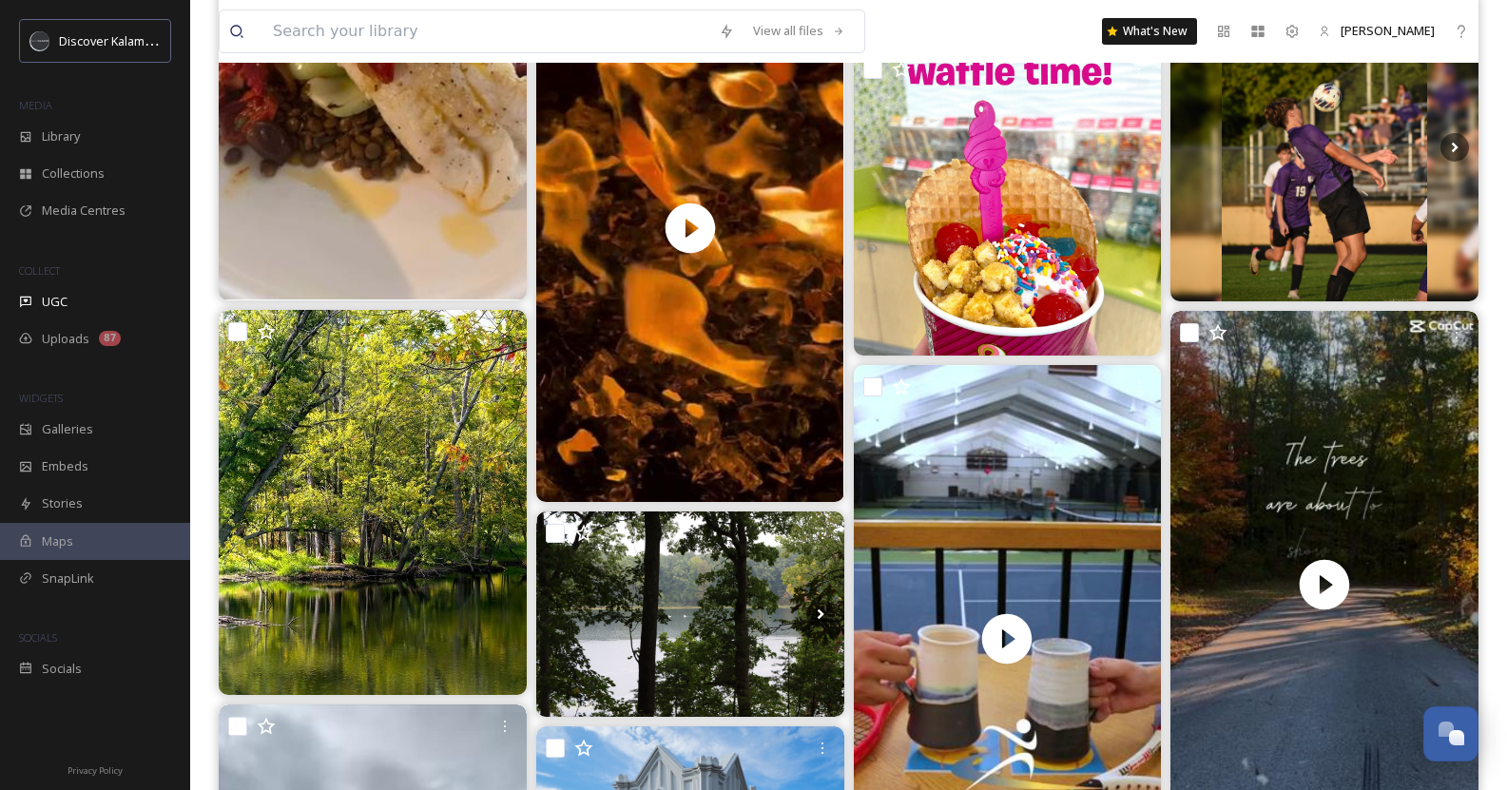
scroll to position [3007, 0]
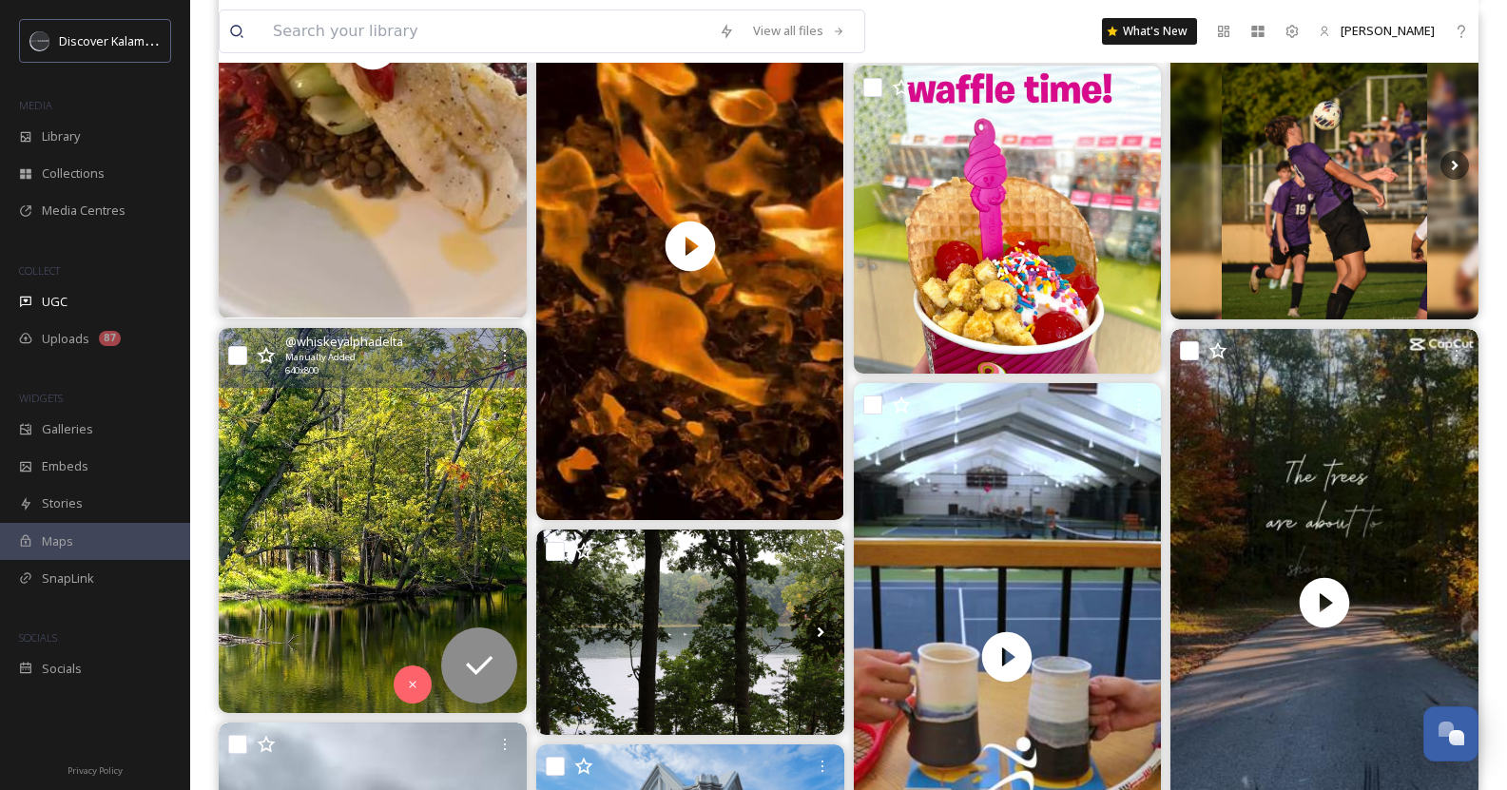
click at [368, 414] on img at bounding box center [373, 520] width 308 height 385
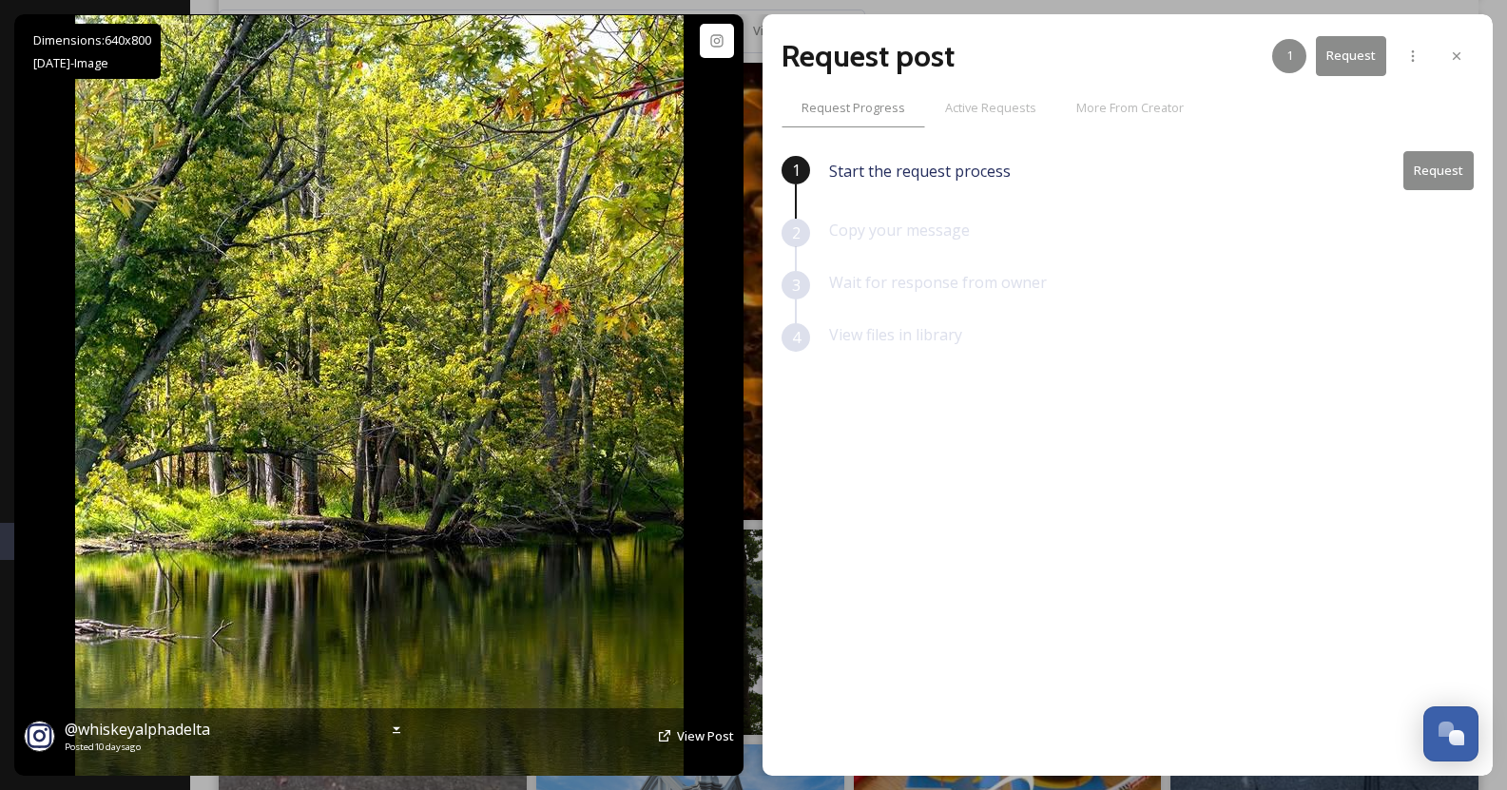
scroll to position [3103, 0]
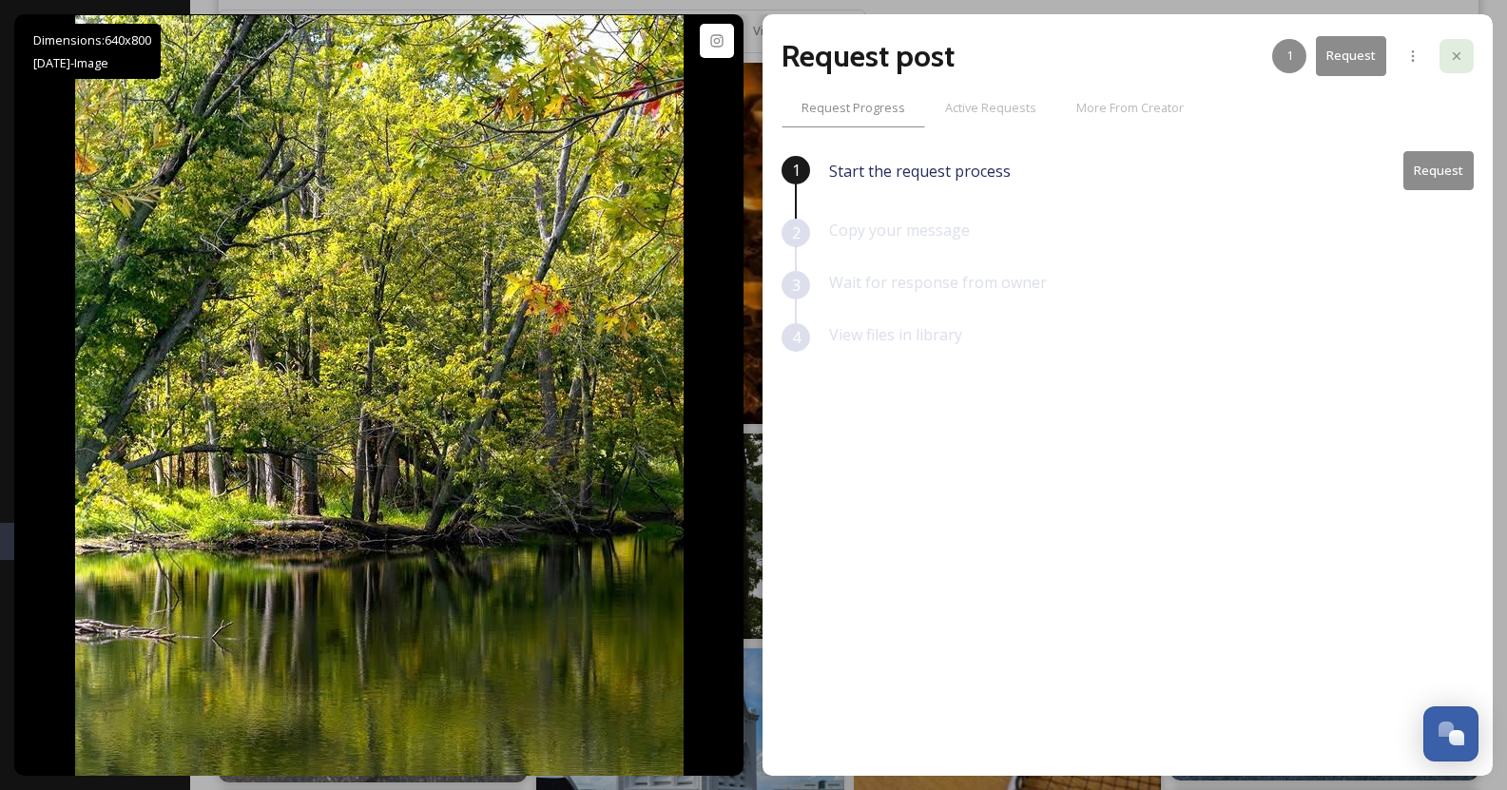
click at [1453, 50] on icon at bounding box center [1456, 55] width 15 height 15
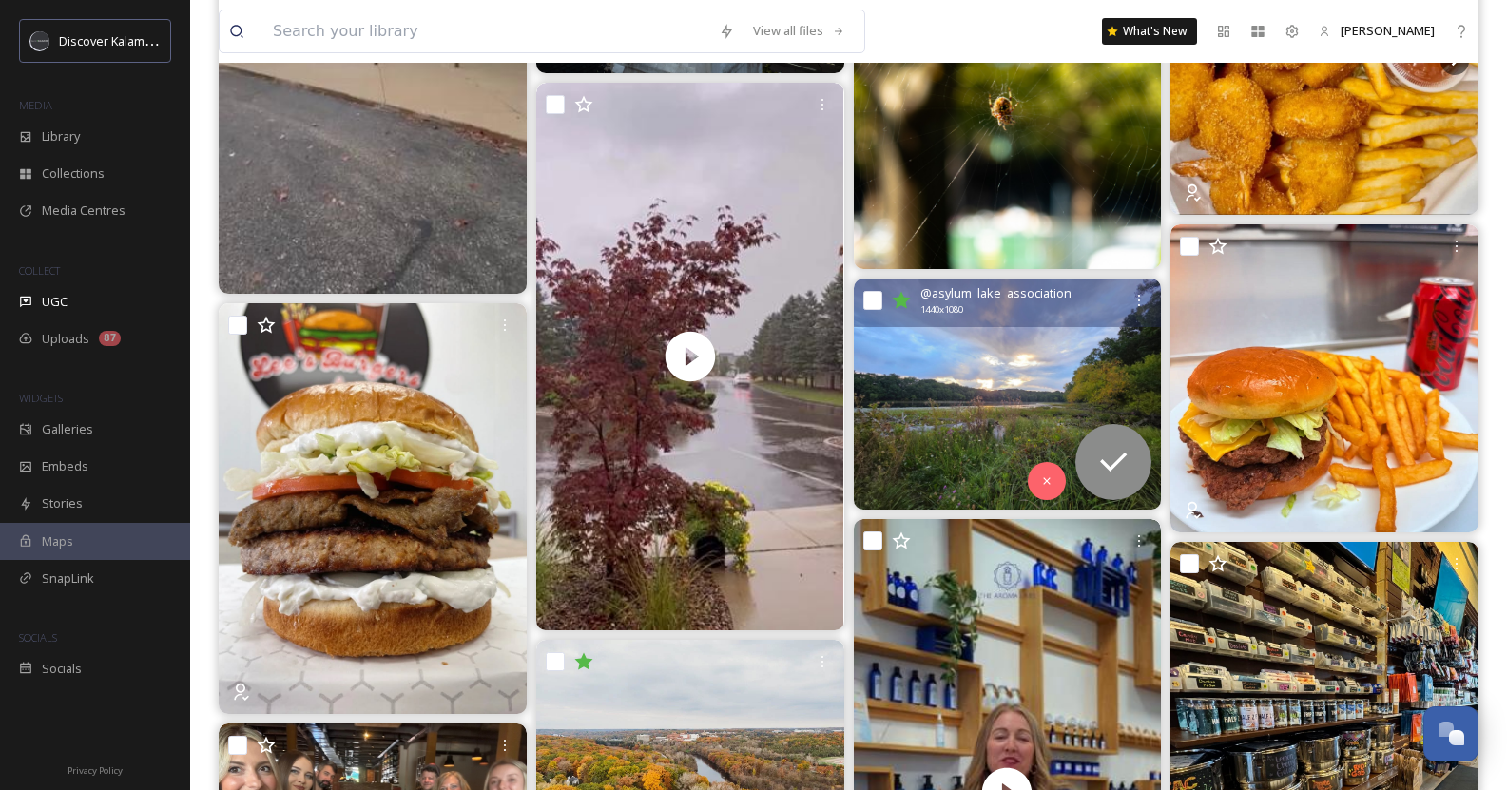
scroll to position [3945, 0]
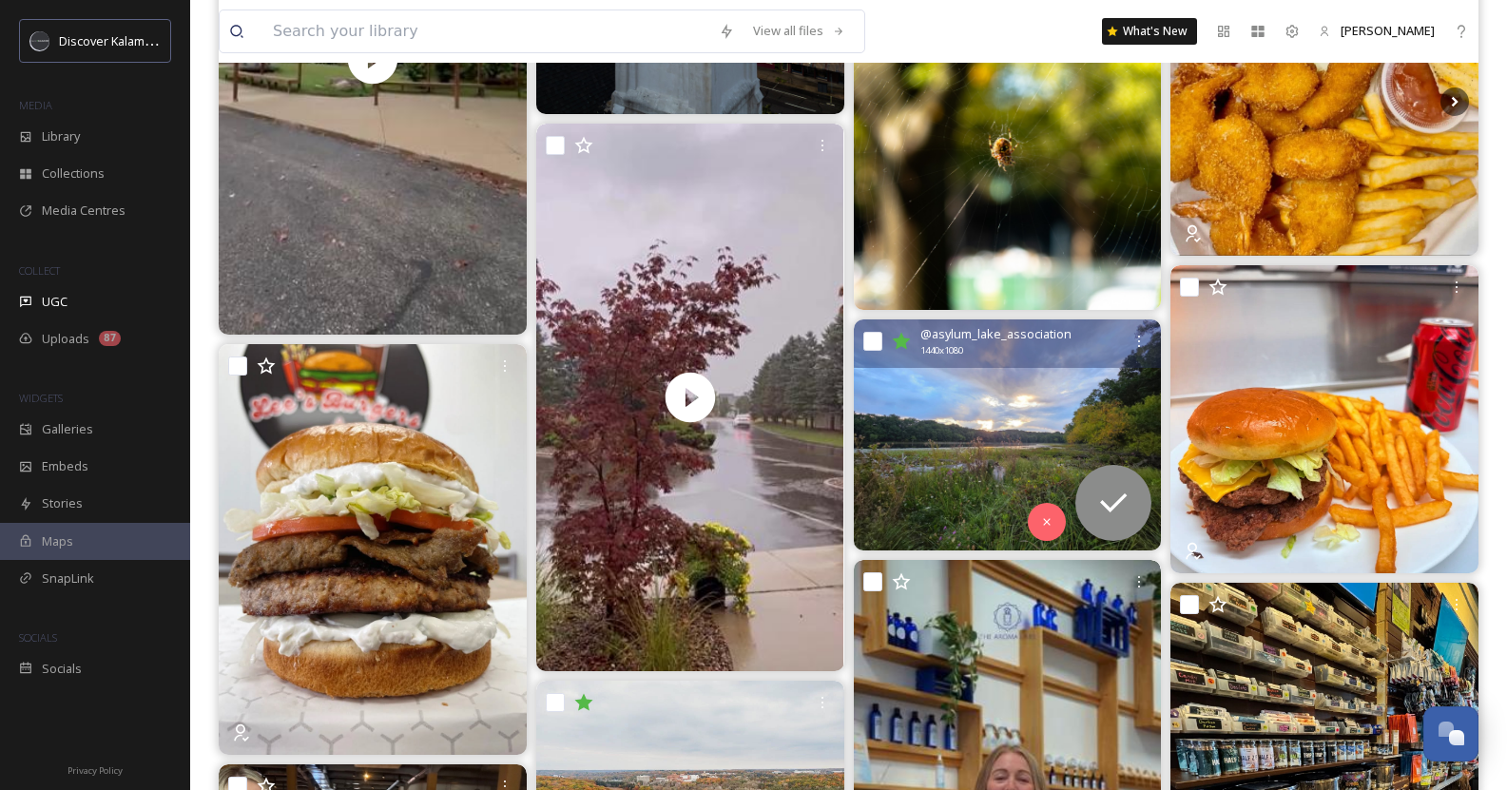
click at [964, 465] on img at bounding box center [1008, 434] width 308 height 231
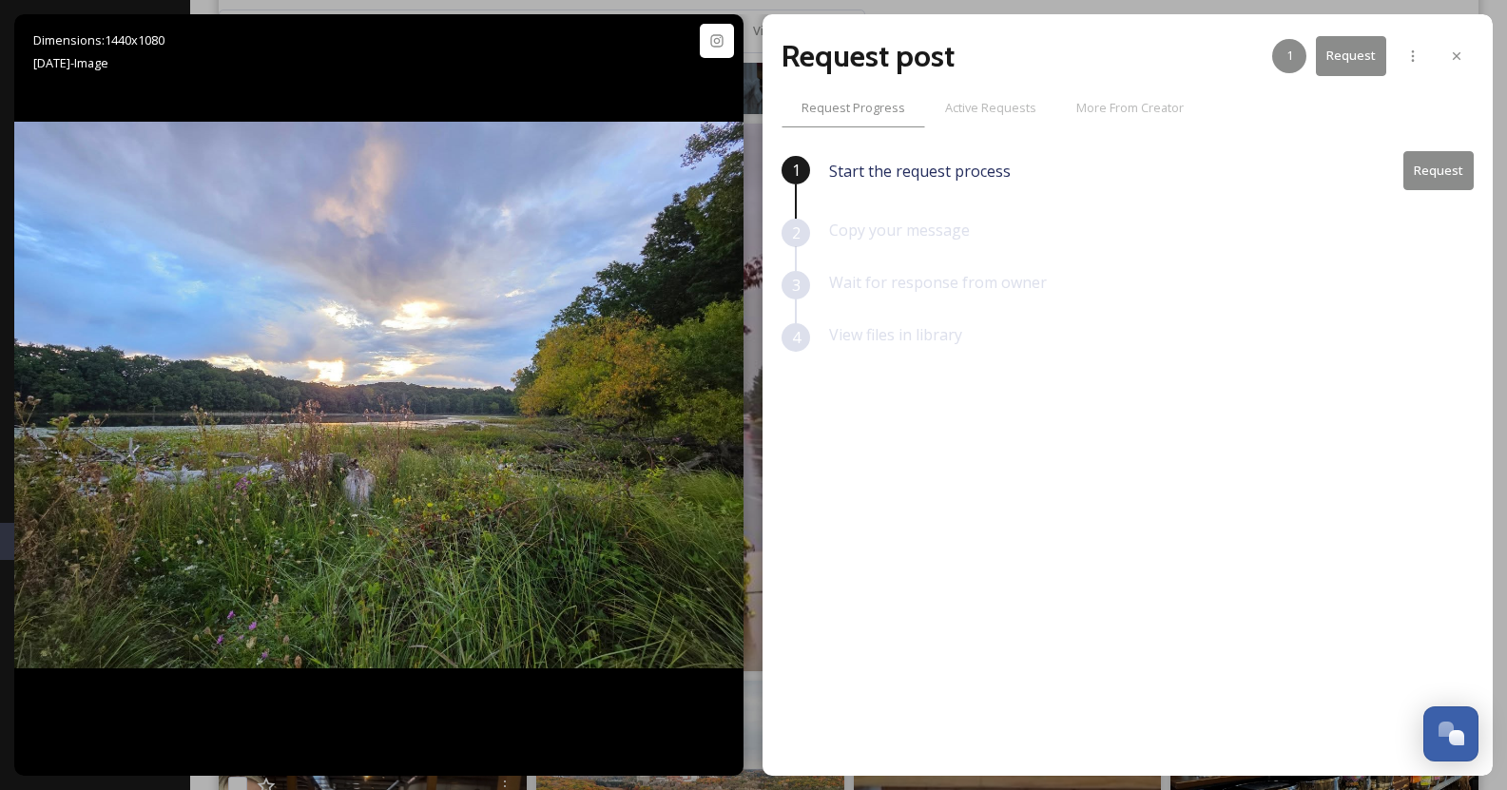
click at [1438, 166] on button "Request" at bounding box center [1438, 170] width 70 height 39
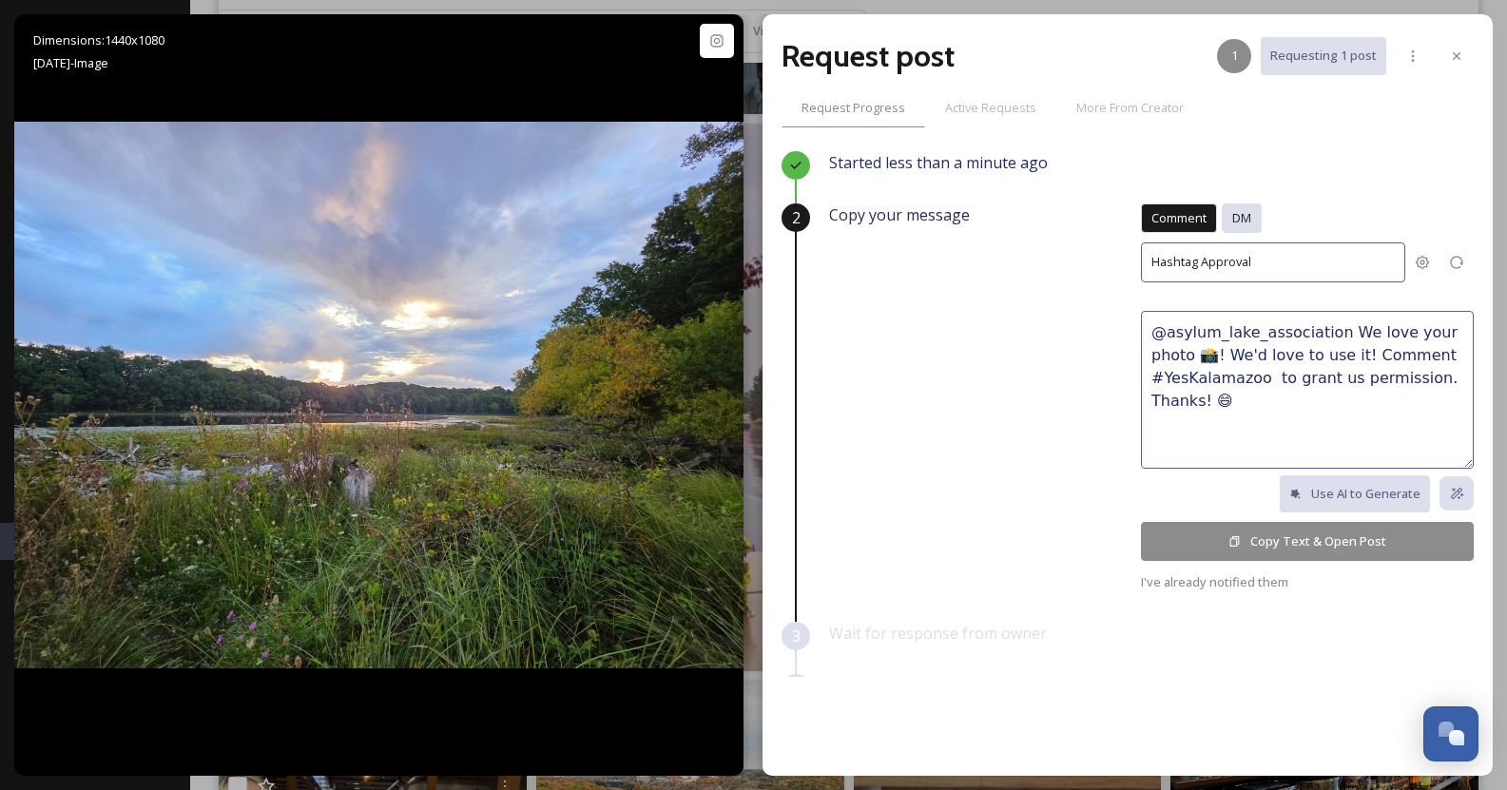
click at [1242, 213] on div "DM" at bounding box center [1241, 217] width 40 height 29
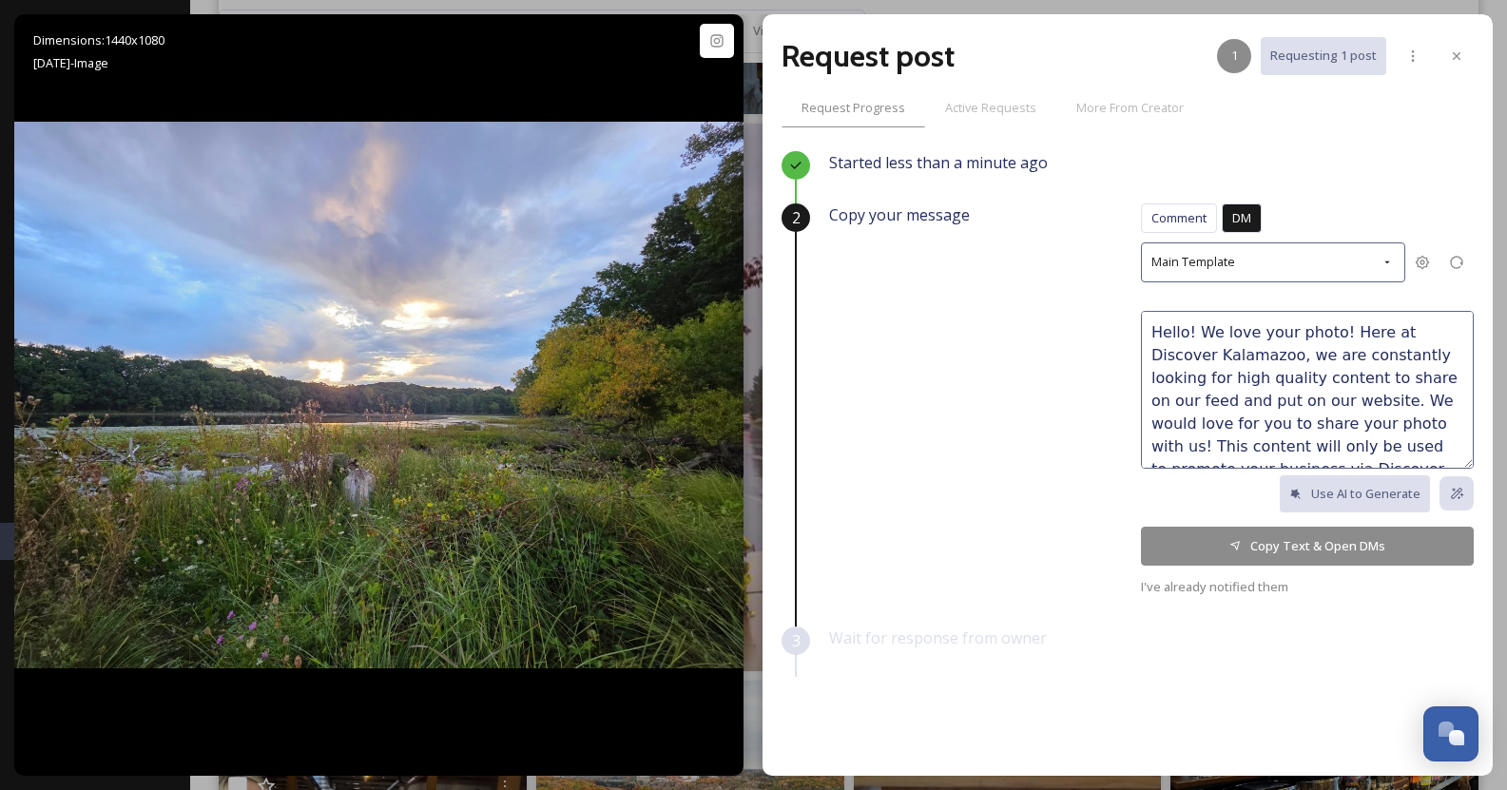
click at [1314, 334] on textarea "Hello! We love your photo! Here at Discover Kalamazoo, we are constantly lookin…" at bounding box center [1307, 390] width 333 height 158
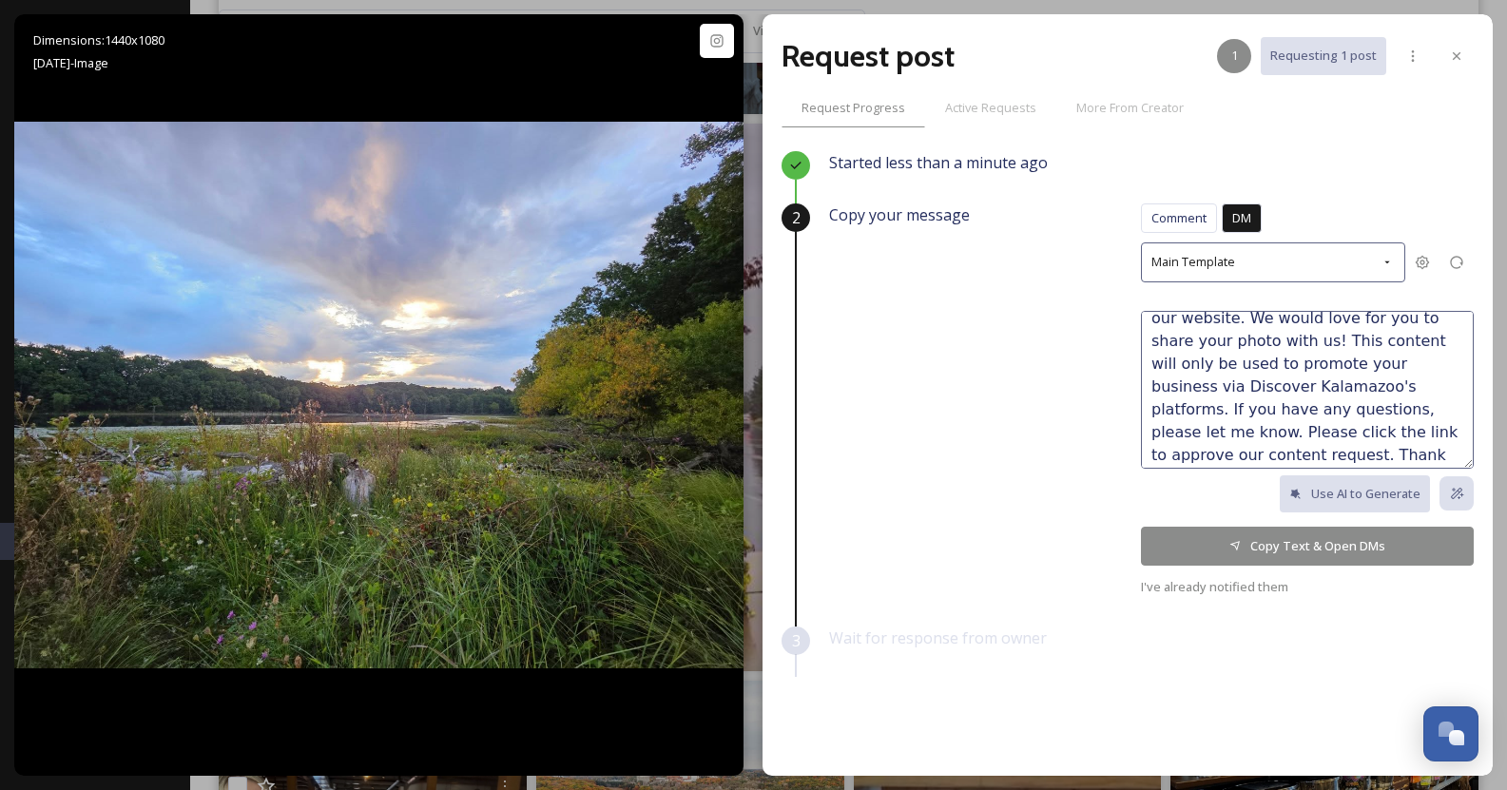
scroll to position [106, 0]
click at [1299, 355] on textarea "Hello! We love your photo of Asylum Lake! Here at Discover Kalamazoo, we are co…" at bounding box center [1307, 390] width 333 height 158
type textarea "Hello! We love your photo of Asylum Lake! Here at Discover Kalamazoo, we are co…"
click at [1253, 535] on button "Copy Text & Open DMs" at bounding box center [1307, 546] width 333 height 39
